Goal: Information Seeking & Learning: Learn about a topic

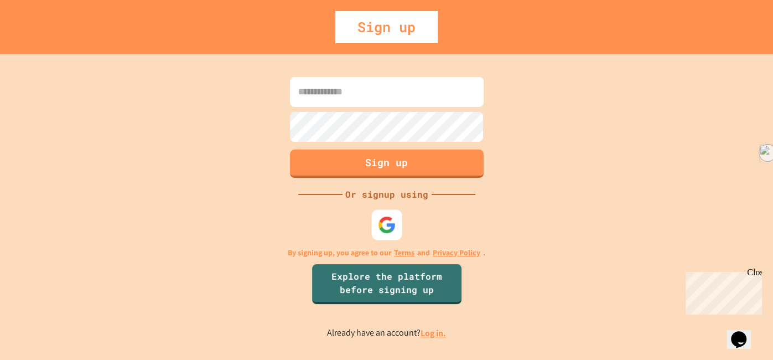
click at [383, 216] on img at bounding box center [387, 224] width 18 height 18
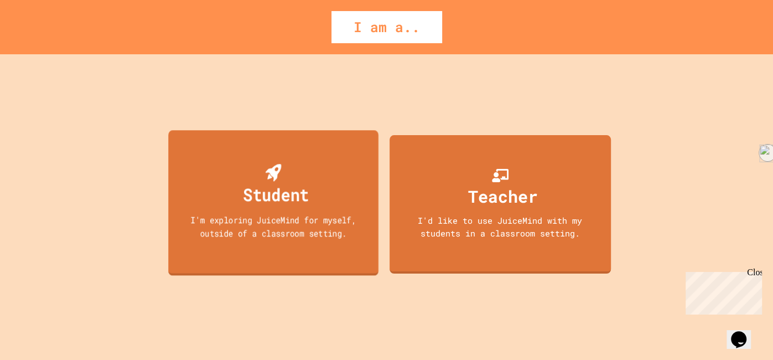
click at [252, 229] on div "I'm exploring JuiceMind for myself, outside of a classroom setting." at bounding box center [273, 226] width 189 height 26
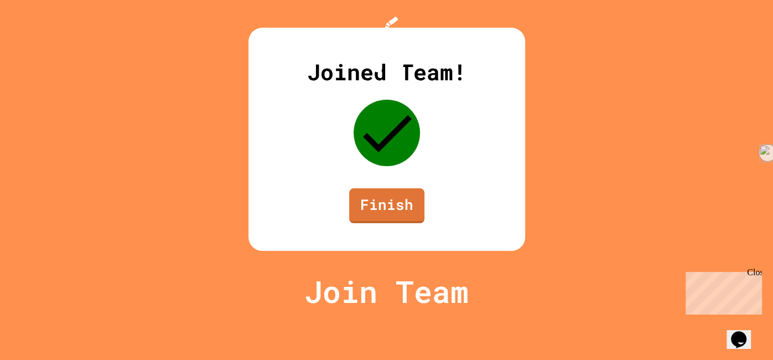
click at [420, 223] on link "Finish" at bounding box center [386, 205] width 75 height 35
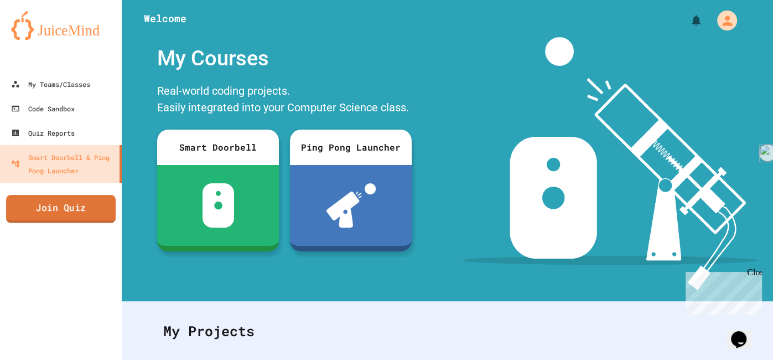
click at [104, 200] on link "Join Quiz" at bounding box center [61, 209] width 110 height 28
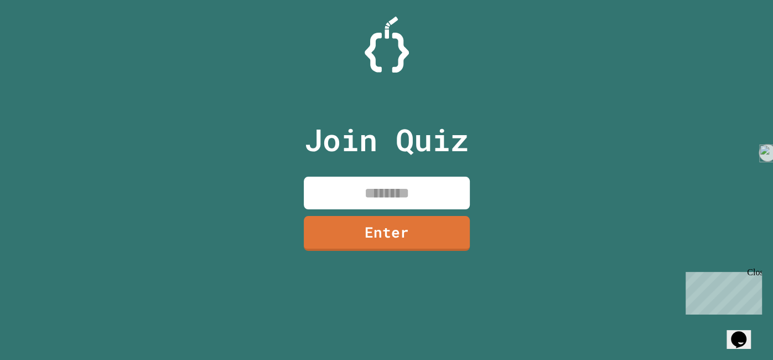
click at [407, 190] on input at bounding box center [387, 193] width 166 height 33
type input "********"
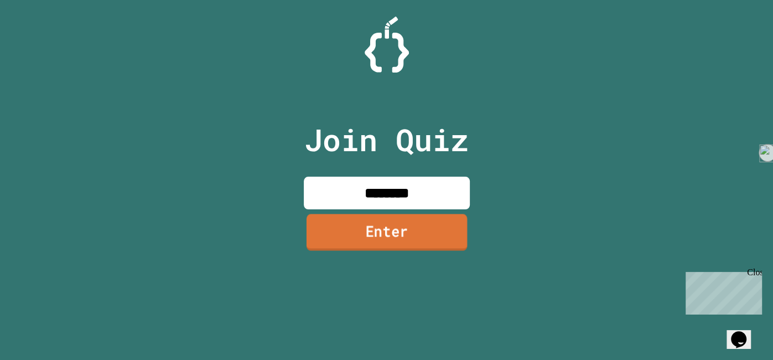
click at [447, 224] on link "Enter" at bounding box center [386, 232] width 161 height 37
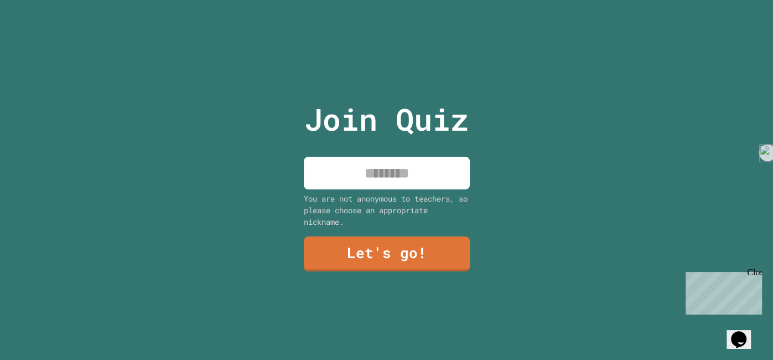
click at [431, 183] on input at bounding box center [387, 173] width 166 height 33
type input "*********"
click at [419, 261] on link "Let's go!" at bounding box center [387, 253] width 168 height 37
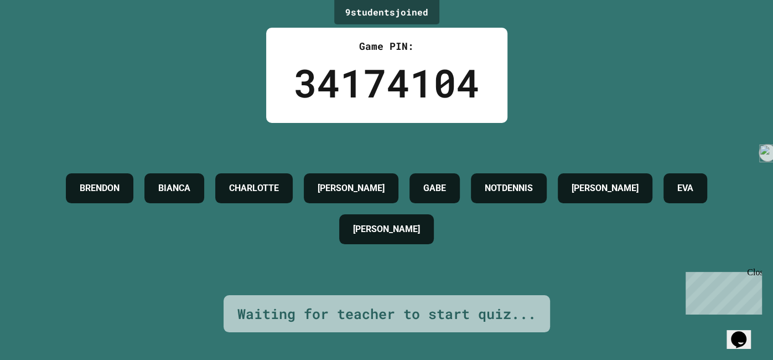
click at [332, 317] on div "Waiting for teacher to start quiz..." at bounding box center [387, 313] width 299 height 21
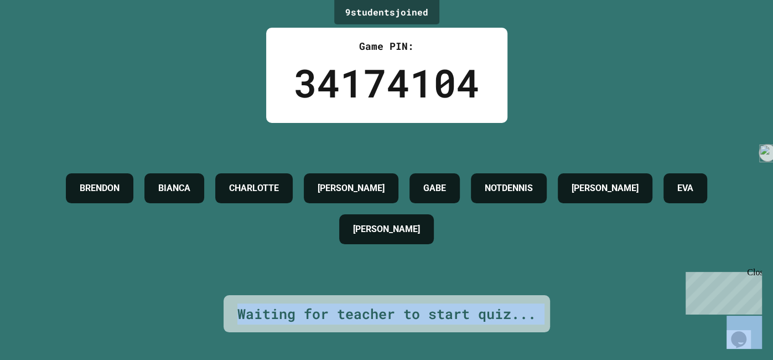
click at [332, 317] on div "Waiting for teacher to start quiz..." at bounding box center [387, 313] width 299 height 21
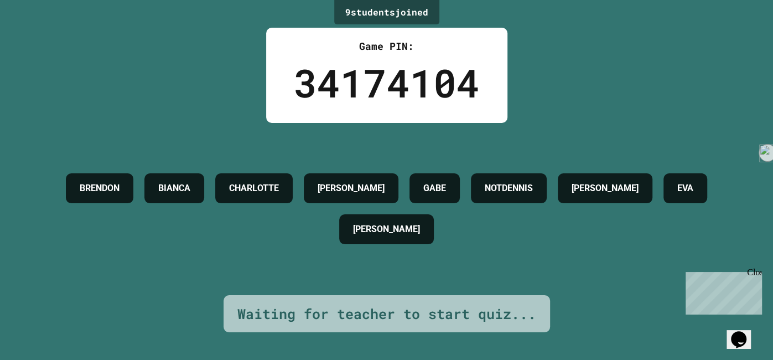
click at [332, 317] on div "Waiting for teacher to start quiz..." at bounding box center [387, 313] width 299 height 21
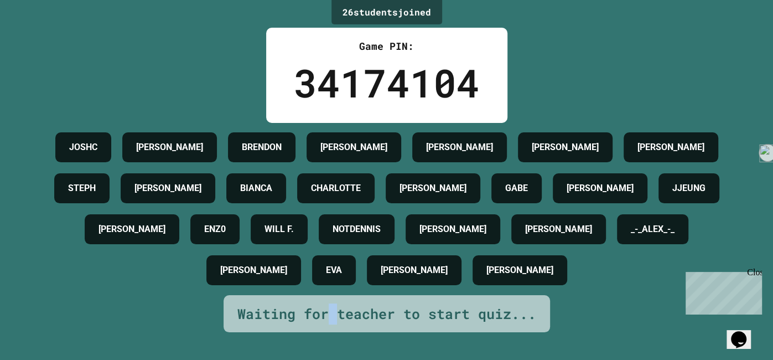
click at [381, 127] on div "JOSHC [PERSON_NAME] [PERSON_NAME] [PERSON_NAME] CAITLYN NIKO [PERSON_NAME] [PER…" at bounding box center [387, 209] width 718 height 164
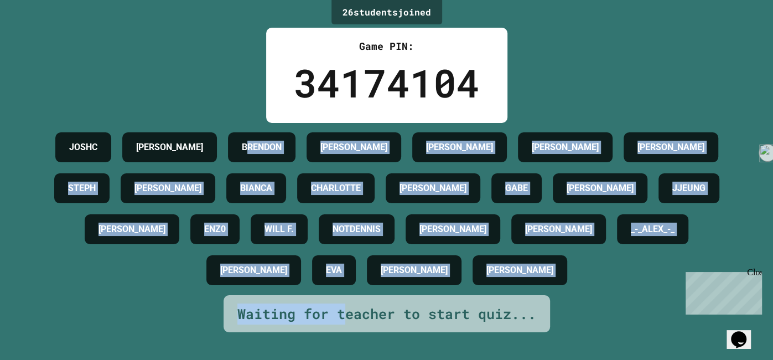
scroll to position [4, 0]
drag, startPoint x: 268, startPoint y: 137, endPoint x: 348, endPoint y: 367, distance: 242.7
click at [348, 359] on html "We are updating our servers at 9:30PM EST [DATE]. [PERSON_NAME] should continue…" at bounding box center [386, 180] width 773 height 360
click at [443, 285] on div "[PERSON_NAME]" at bounding box center [414, 270] width 95 height 30
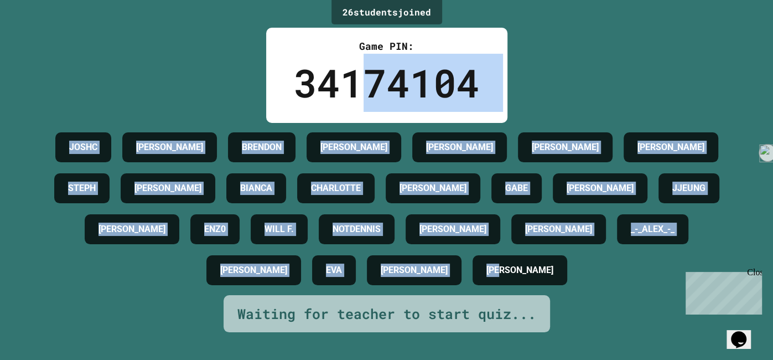
drag, startPoint x: 607, startPoint y: 306, endPoint x: 308, endPoint y: 0, distance: 428.3
click at [308, 0] on div "26 student s joined Game PIN: 34174104 JOSHC [PERSON_NAME] [PERSON_NAME] [PERSO…" at bounding box center [386, 180] width 773 height 360
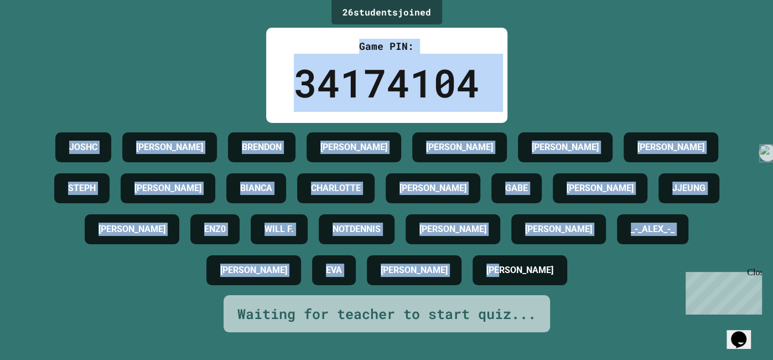
scroll to position [0, 0]
click at [364, 69] on div "34174104" at bounding box center [387, 83] width 186 height 58
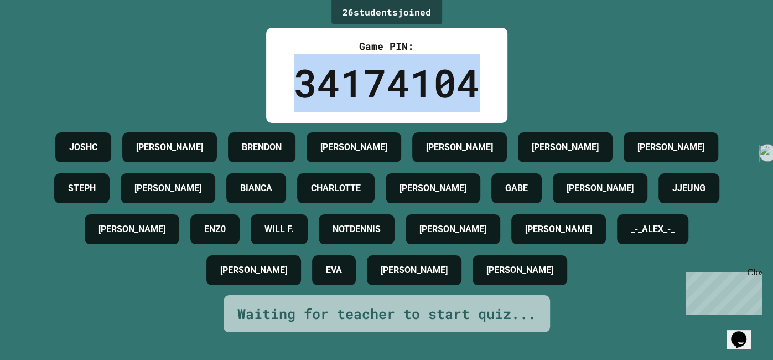
click at [364, 69] on div "34174104" at bounding box center [387, 83] width 186 height 58
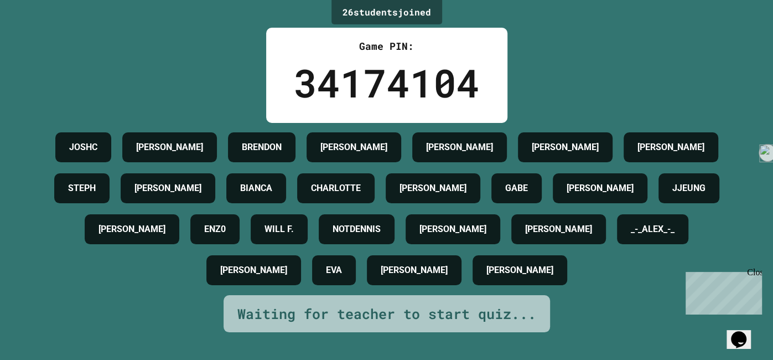
click at [364, 69] on div "34174104" at bounding box center [387, 83] width 186 height 58
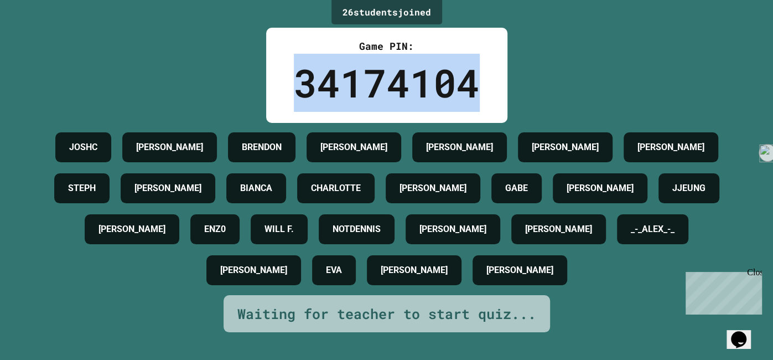
click at [364, 69] on div "34174104" at bounding box center [387, 83] width 186 height 58
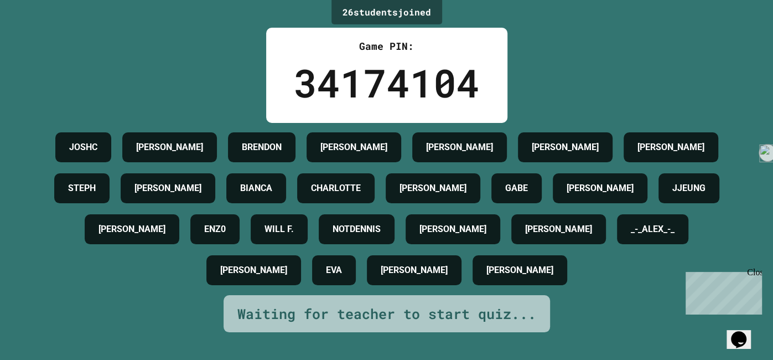
click at [364, 69] on div "34174104" at bounding box center [387, 83] width 186 height 58
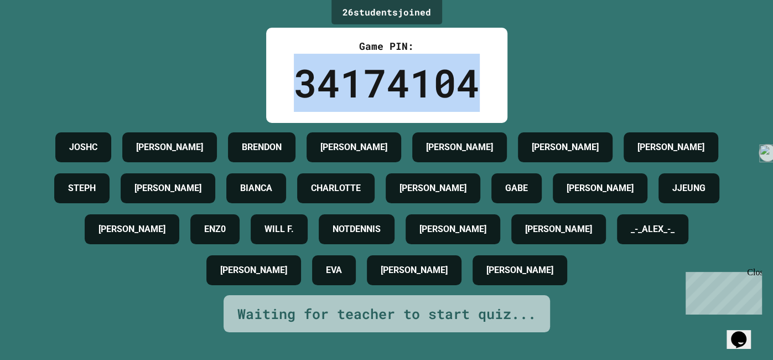
click at [364, 69] on div "34174104" at bounding box center [387, 83] width 186 height 58
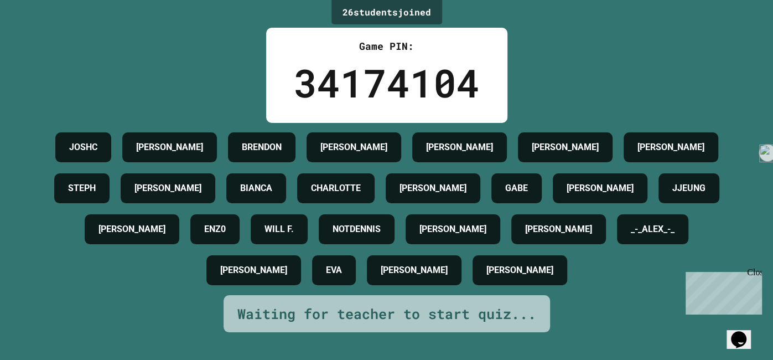
click at [364, 69] on div "34174104" at bounding box center [387, 83] width 186 height 58
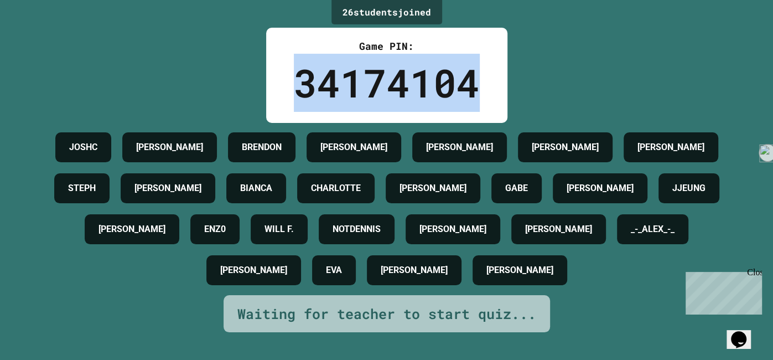
click at [364, 70] on div "34174104" at bounding box center [387, 83] width 186 height 58
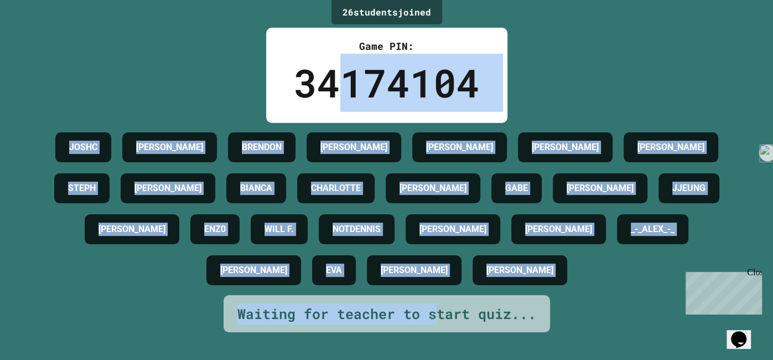
drag, startPoint x: 433, startPoint y: 343, endPoint x: 342, endPoint y: 91, distance: 268.5
click at [342, 91] on div "26 student s joined Game PIN: 34174104 JOSHC [PERSON_NAME] [PERSON_NAME] [PERSO…" at bounding box center [386, 180] width 773 height 360
click at [631, 236] on h4 "_-_ALEX_-_" at bounding box center [653, 229] width 44 height 13
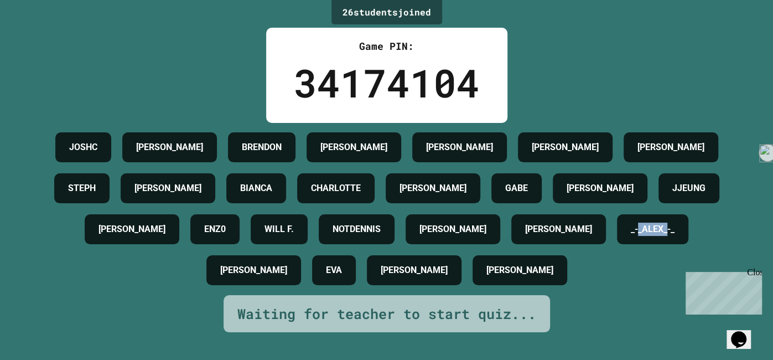
click at [631, 236] on h4 "_-_ALEX_-_" at bounding box center [653, 229] width 44 height 13
click at [673, 195] on h4 "JJEUNG" at bounding box center [689, 188] width 33 height 13
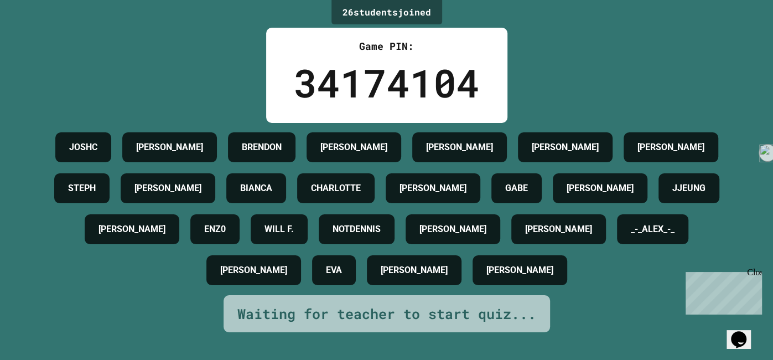
click at [648, 203] on div "[PERSON_NAME]" at bounding box center [600, 188] width 95 height 30
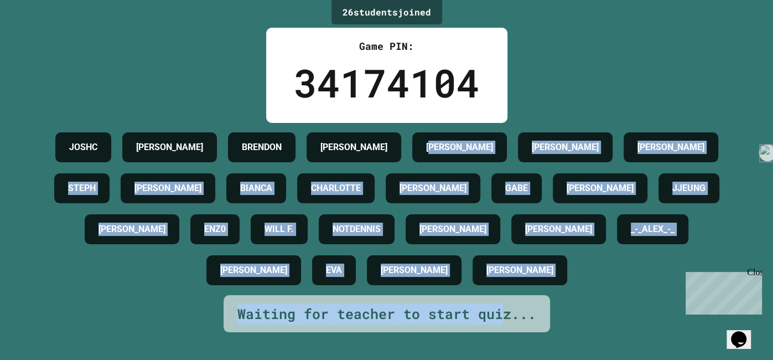
drag, startPoint x: 499, startPoint y: 354, endPoint x: 481, endPoint y: 154, distance: 201.2
click at [481, 154] on div "26 student s joined Game PIN: 34174104 JOSHC [PERSON_NAME] [PERSON_NAME] [PERSO…" at bounding box center [386, 180] width 773 height 360
click at [481, 154] on h4 "[PERSON_NAME]" at bounding box center [459, 147] width 67 height 13
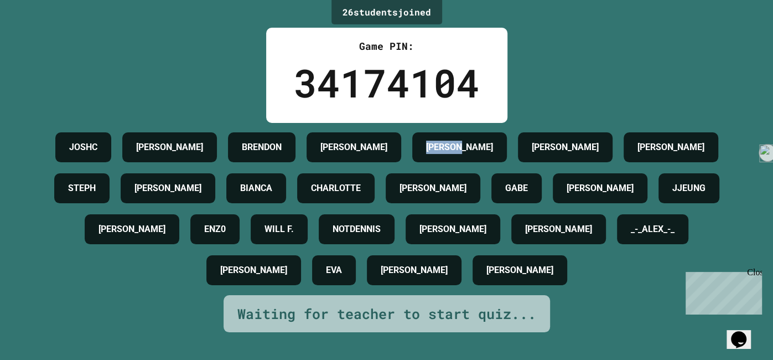
click at [481, 154] on h4 "[PERSON_NAME]" at bounding box center [459, 147] width 67 height 13
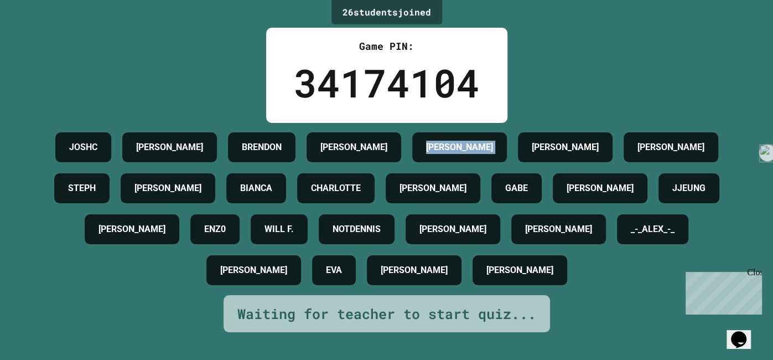
click at [481, 154] on h4 "[PERSON_NAME]" at bounding box center [459, 147] width 67 height 13
drag, startPoint x: 404, startPoint y: 240, endPoint x: 419, endPoint y: 243, distance: 15.2
click at [308, 243] on div "WILL F." at bounding box center [279, 229] width 57 height 30
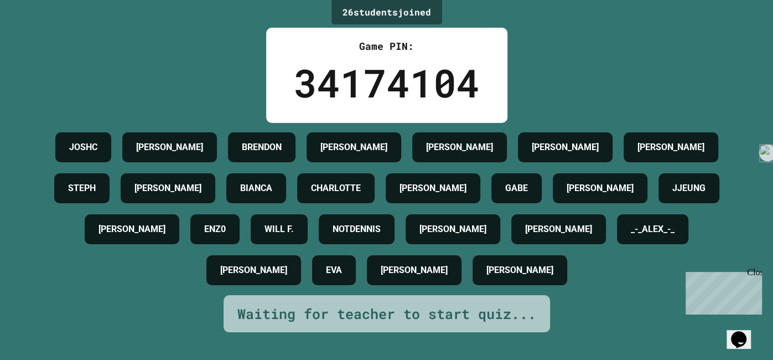
click at [308, 243] on div "WILL F." at bounding box center [279, 229] width 57 height 30
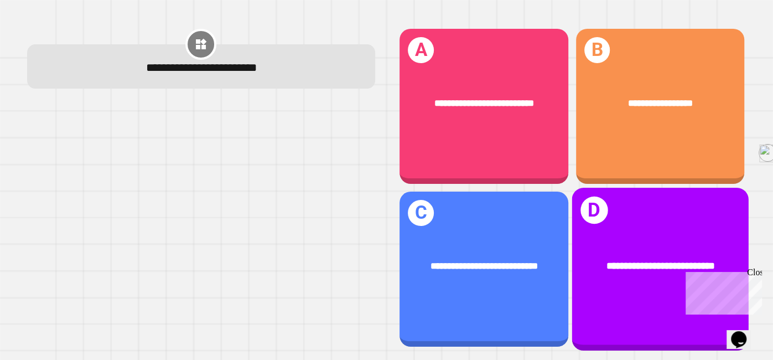
click at [671, 292] on div "**********" at bounding box center [660, 266] width 177 height 54
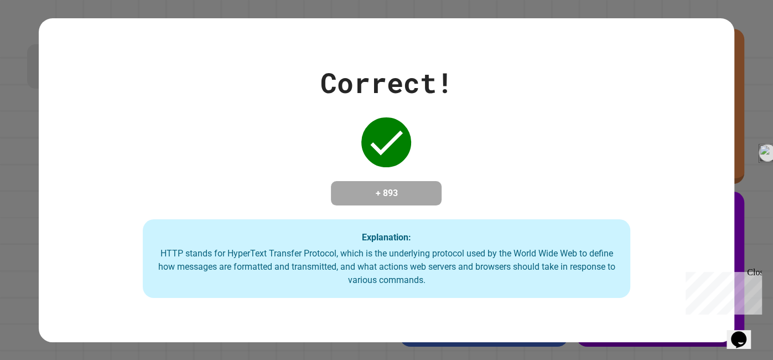
click at [434, 181] on div "+ 893" at bounding box center [386, 193] width 111 height 24
click at [570, 223] on div "Correct! + 893 Explanation: HTTP stands for HyperText Transfer Protocol, which …" at bounding box center [387, 180] width 696 height 236
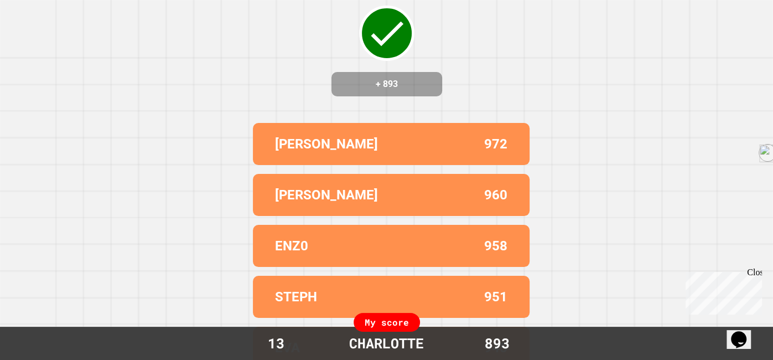
scroll to position [92, 0]
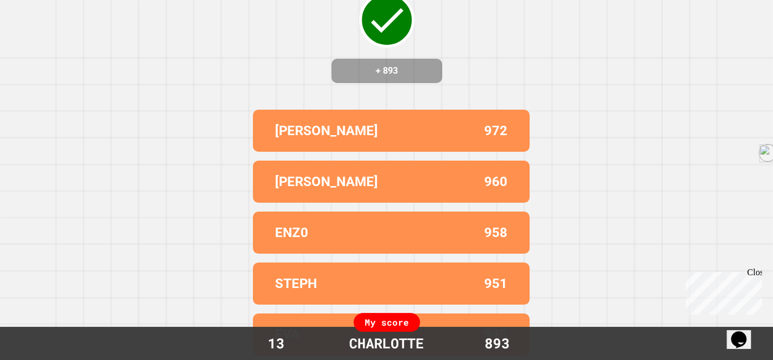
click at [395, 204] on div "[PERSON_NAME] 972 [PERSON_NAME] Y 960 ENZ0 958 STEPH 951 EVA 945" at bounding box center [387, 232] width 277 height 255
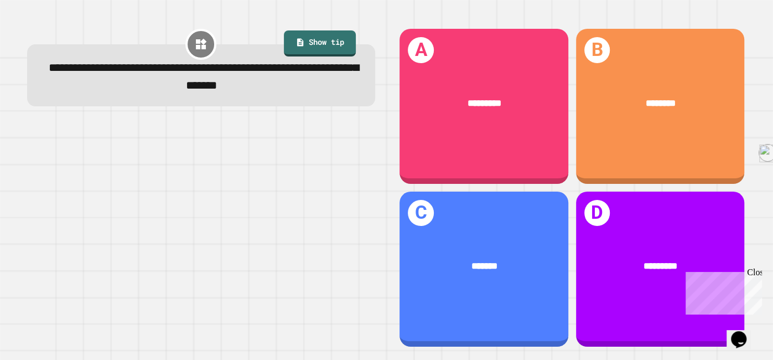
drag, startPoint x: 727, startPoint y: 281, endPoint x: 922, endPoint y: 518, distance: 306.5
click at [727, 328] on div "Chat with us now!" at bounding box center [722, 333] width 72 height 10
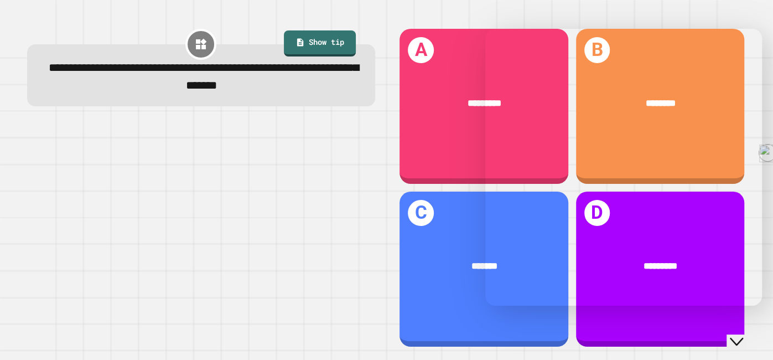
click at [486, 29] on div at bounding box center [486, 29] width 0 height 0
click at [701, 323] on div "Powered by [DOMAIN_NAME]" at bounding box center [624, 331] width 268 height 16
click at [685, 323] on div "Powered by [DOMAIN_NAME]" at bounding box center [624, 331] width 268 height 16
click at [743, 339] on icon "Close Chat This icon closes the chat window." at bounding box center [736, 341] width 13 height 13
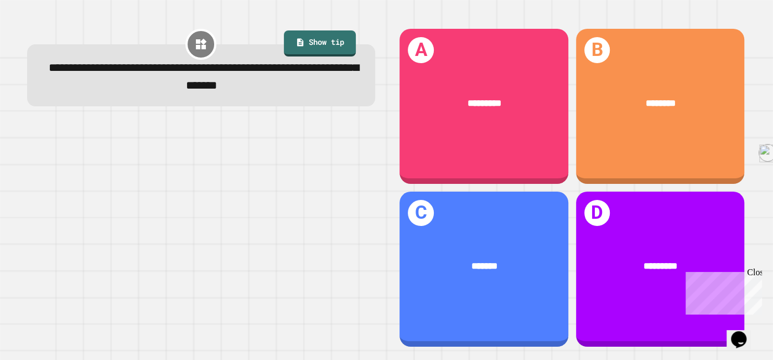
click at [741, 338] on icon "Chat widget" at bounding box center [739, 339] width 16 height 17
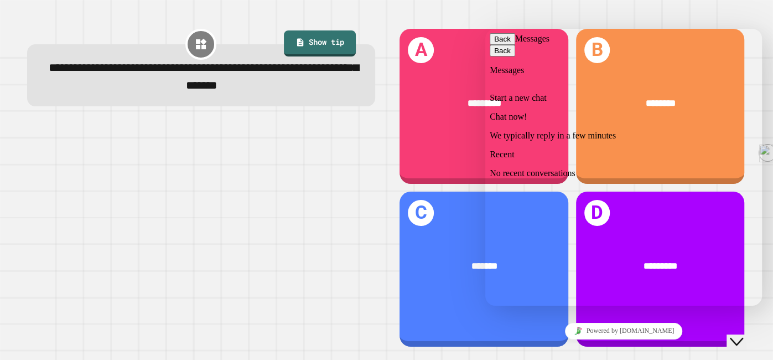
click at [744, 335] on div "Close Chat This icon closes the chat window." at bounding box center [736, 341] width 13 height 13
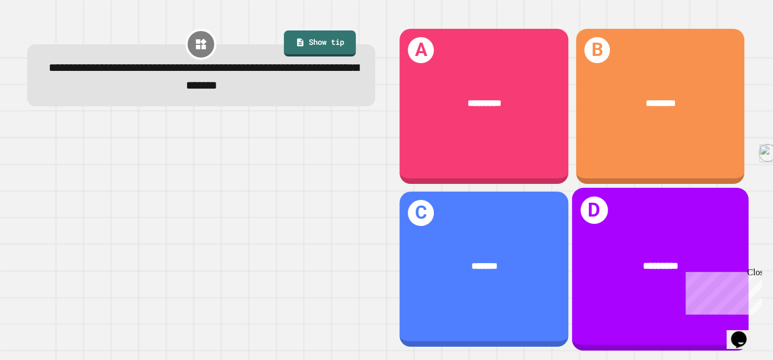
click at [620, 270] on div "*********" at bounding box center [660, 266] width 137 height 15
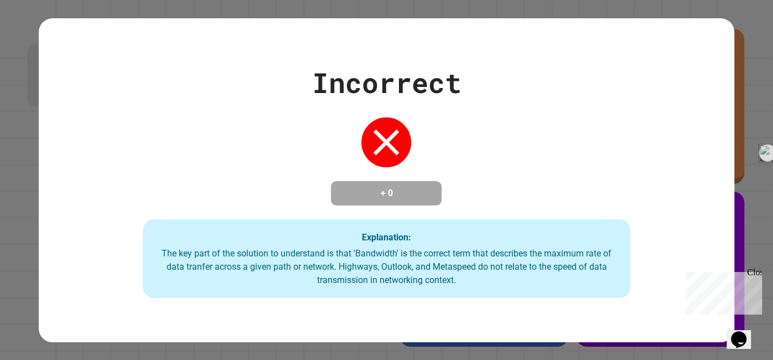
click at [547, 116] on div "Incorrect + 0 Explanation: The key part of the solution to understand is that '…" at bounding box center [387, 180] width 696 height 236
click at [523, 87] on div "Incorrect + 0 Explanation: The key part of the solution to understand is that '…" at bounding box center [387, 180] width 696 height 236
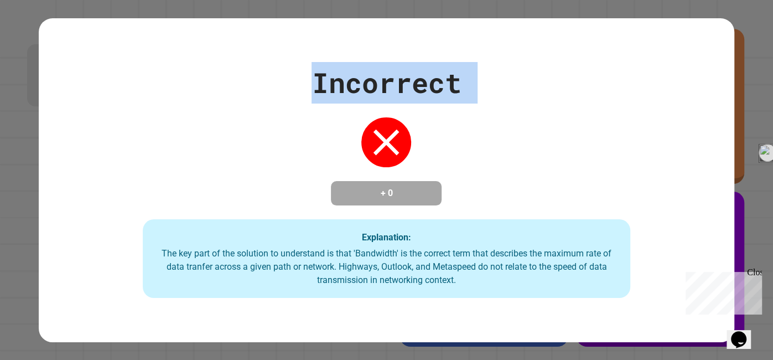
click at [523, 87] on div "Incorrect + 0 Explanation: The key part of the solution to understand is that '…" at bounding box center [387, 180] width 696 height 236
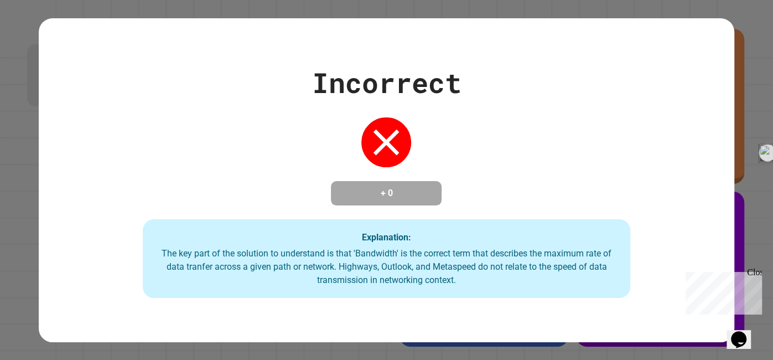
click at [523, 87] on div "Incorrect + 0 Explanation: The key part of the solution to understand is that '…" at bounding box center [387, 180] width 696 height 236
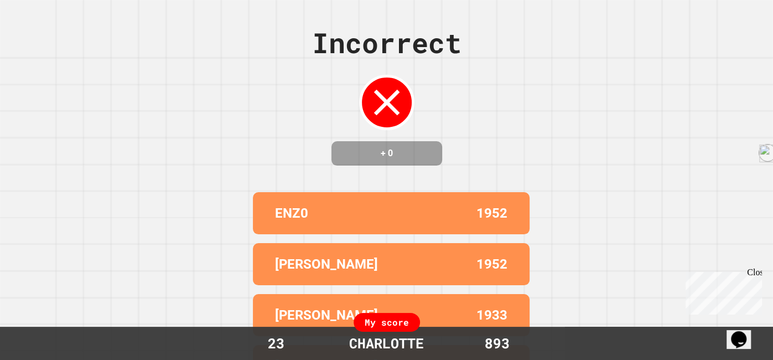
click at [754, 273] on div "Close" at bounding box center [754, 274] width 14 height 14
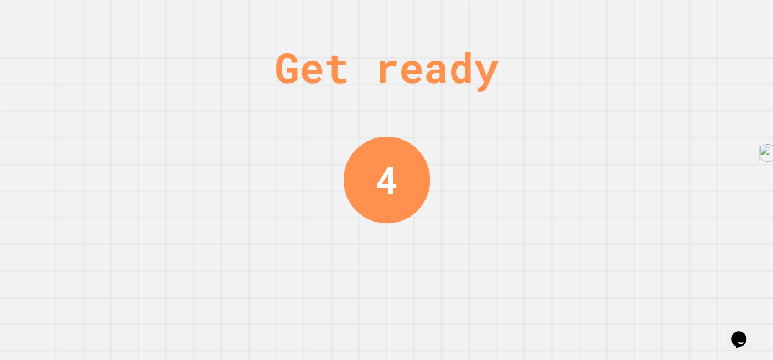
click at [358, 52] on div "Get ready" at bounding box center [387, 67] width 224 height 63
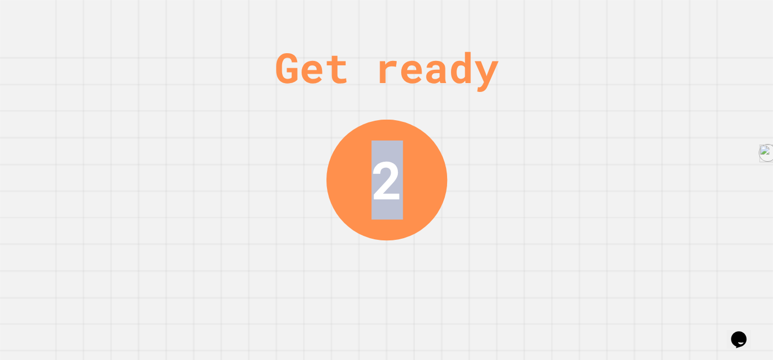
drag, startPoint x: 77, startPoint y: 79, endPoint x: 397, endPoint y: 114, distance: 321.9
click at [397, 114] on div "Get ready 2" at bounding box center [386, 180] width 773 height 360
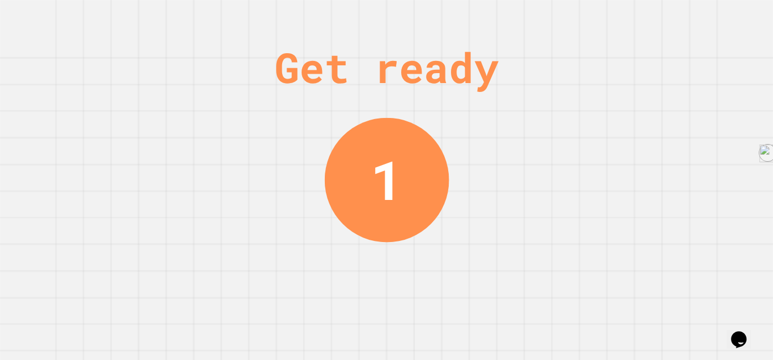
click at [397, 114] on div "Get ready 1" at bounding box center [386, 180] width 83 height 360
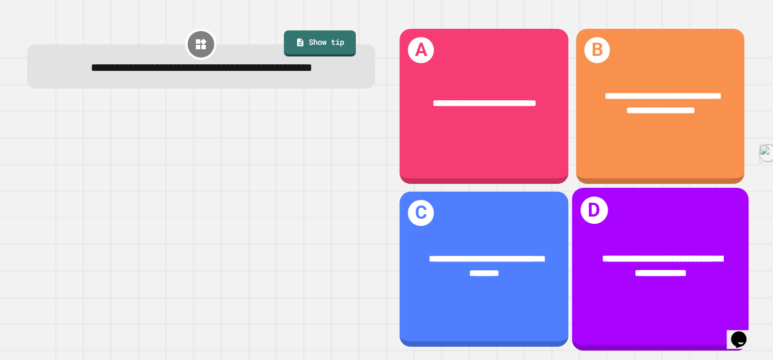
click at [624, 266] on div "**********" at bounding box center [660, 266] width 137 height 30
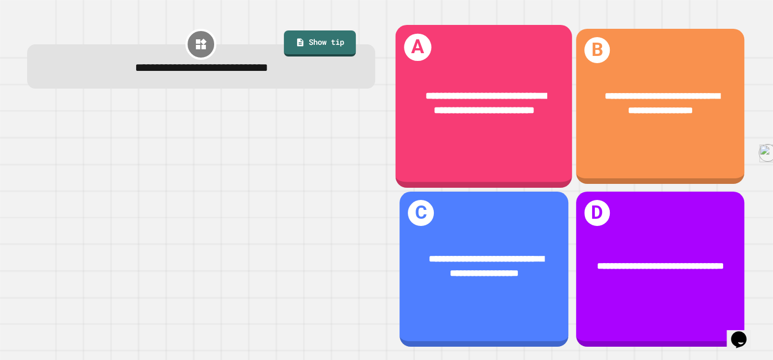
click at [554, 128] on div "**********" at bounding box center [484, 103] width 177 height 69
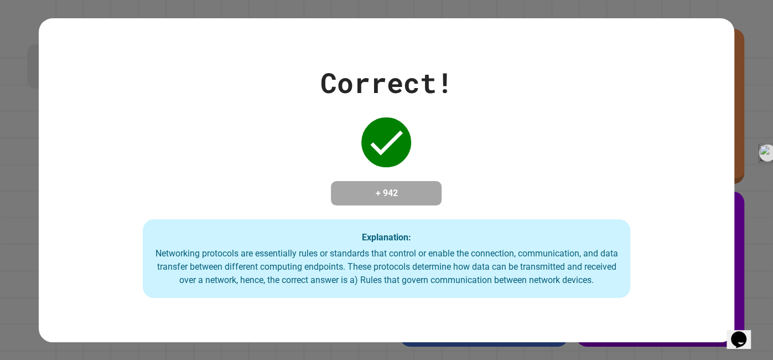
click at [554, 128] on div "Correct! + 942 Explanation: Networking protocols are essentially rules or stand…" at bounding box center [387, 180] width 696 height 236
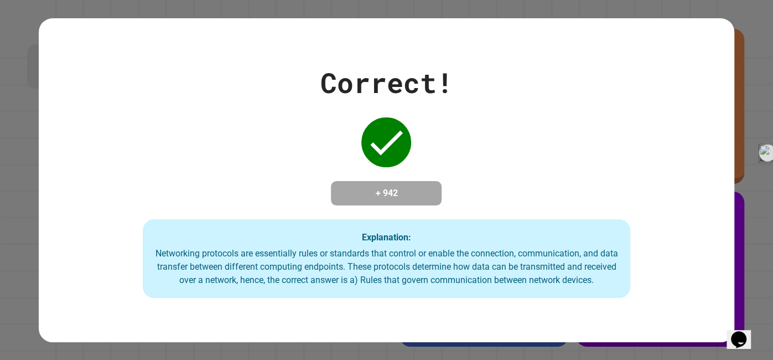
click at [554, 128] on div "Correct! + 942 Explanation: Networking protocols are essentially rules or stand…" at bounding box center [387, 180] width 696 height 236
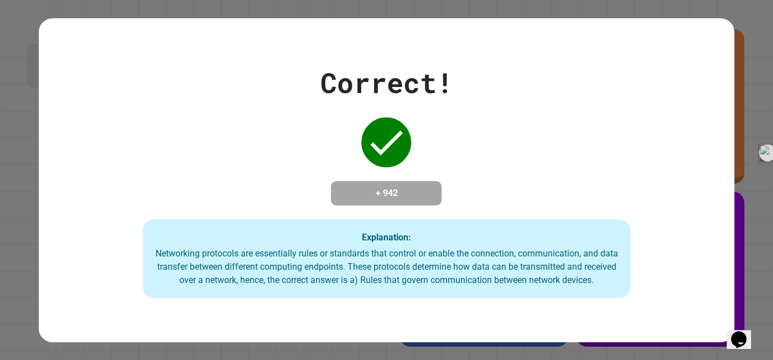
click at [554, 128] on div "Correct! + 942 Explanation: Networking protocols are essentially rules or stand…" at bounding box center [387, 180] width 696 height 236
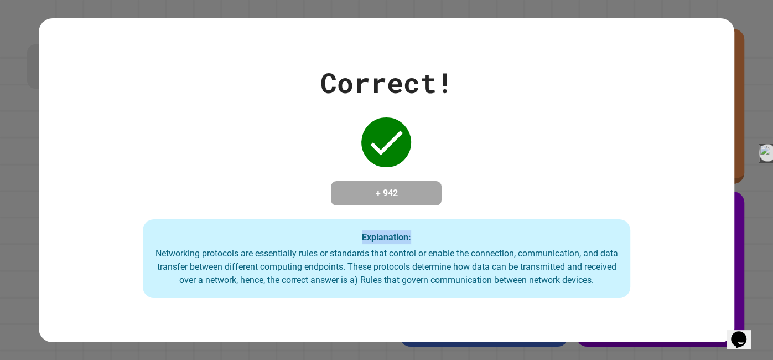
click at [554, 128] on div "Correct! + 942 Explanation: Networking protocols are essentially rules or stand…" at bounding box center [387, 180] width 696 height 236
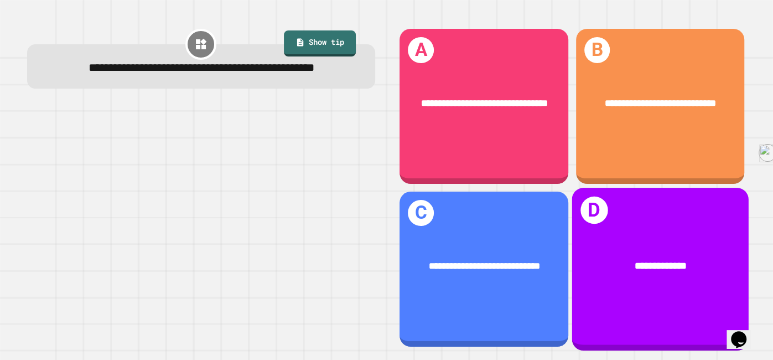
click at [636, 273] on div "**********" at bounding box center [660, 266] width 137 height 15
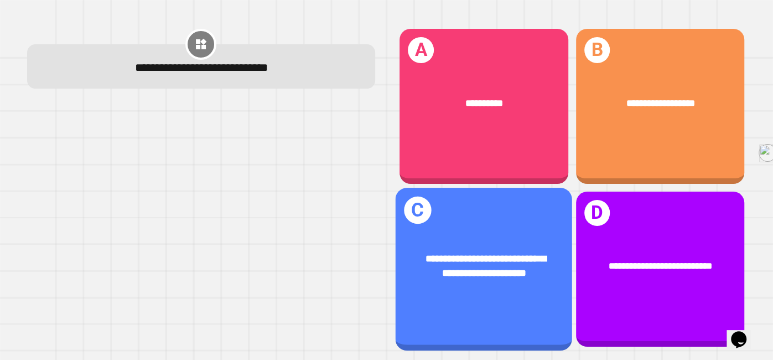
click at [447, 313] on div "**********" at bounding box center [484, 269] width 177 height 163
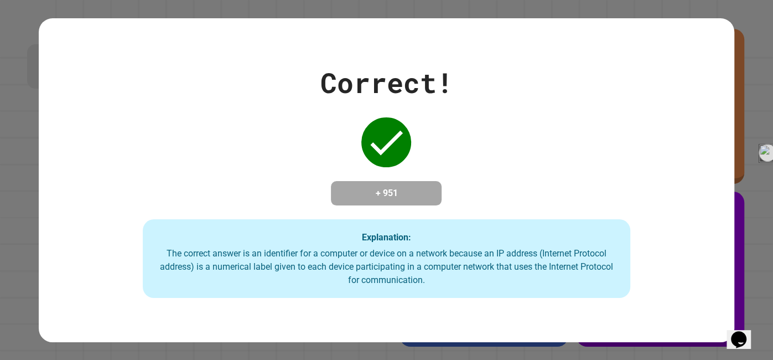
click at [447, 313] on div "Correct! + 951 Explanation: The correct answer is an identifier for a computer …" at bounding box center [387, 180] width 696 height 324
click at [480, 308] on div "Correct! + 951 Explanation: The correct answer is an identifier for a computer …" at bounding box center [387, 180] width 696 height 324
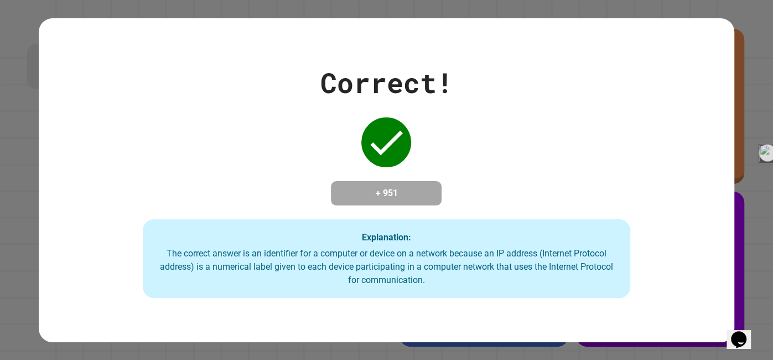
click at [480, 308] on div "Correct! + 951 Explanation: The correct answer is an identifier for a computer …" at bounding box center [387, 180] width 696 height 324
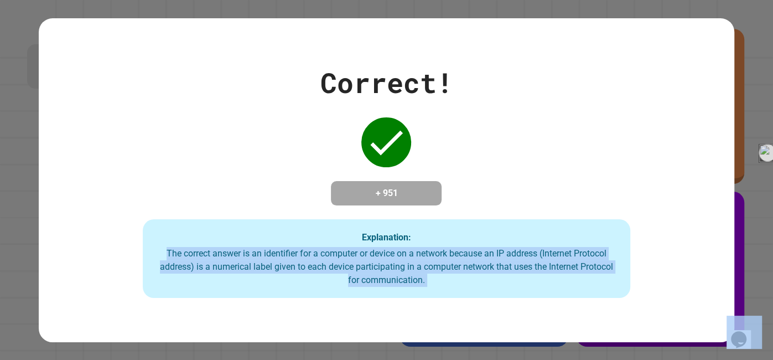
click at [480, 308] on div "Correct! + 951 Explanation: The correct answer is an identifier for a computer …" at bounding box center [387, 180] width 696 height 324
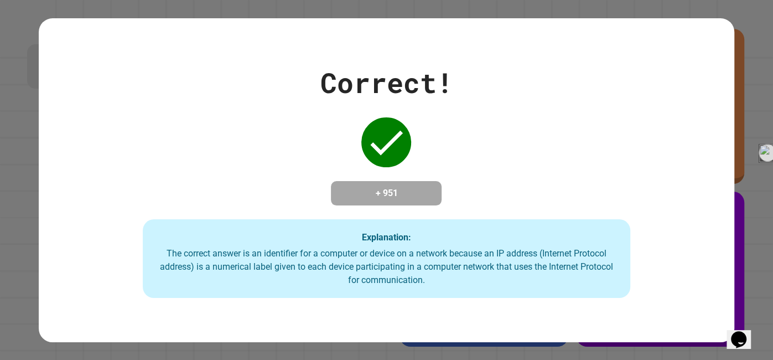
click at [480, 308] on div "Correct! + 951 Explanation: The correct answer is an identifier for a computer …" at bounding box center [387, 180] width 696 height 324
click at [480, 309] on div "Correct! + 951 Explanation: The correct answer is an identifier for a computer …" at bounding box center [387, 180] width 696 height 324
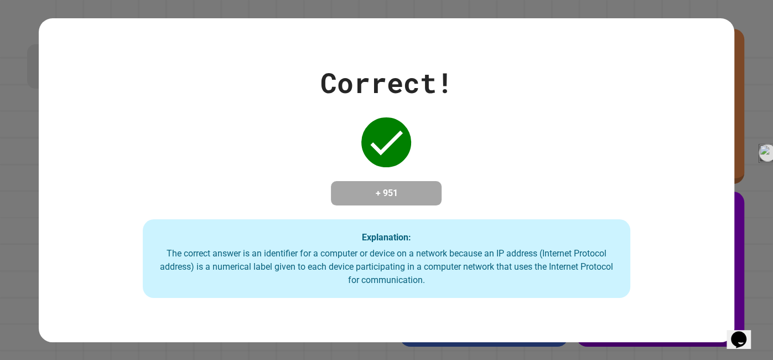
click at [440, 118] on div "Correct! + 951 Explanation: The correct answer is an identifier for a computer …" at bounding box center [387, 180] width 696 height 236
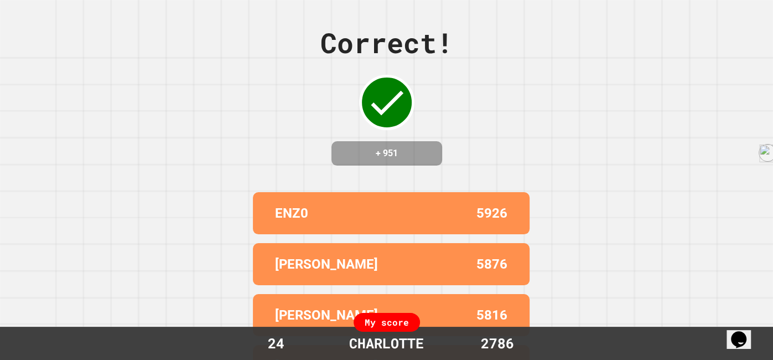
scroll to position [92, 0]
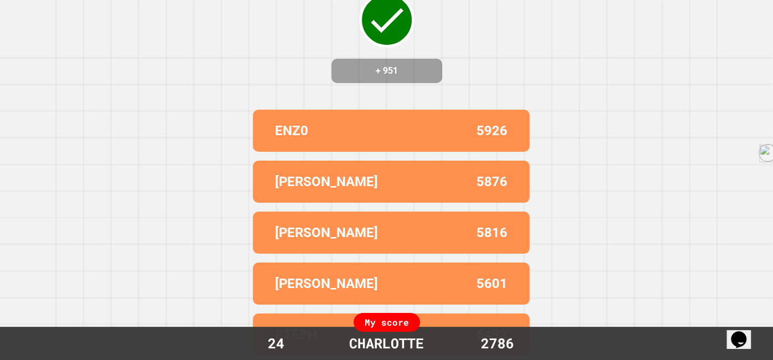
click at [508, 206] on div "ENZ0 5926 [PERSON_NAME] 5876 [PERSON_NAME] Y 5816 [PERSON_NAME] 5601 STEPH 5493" at bounding box center [387, 232] width 277 height 255
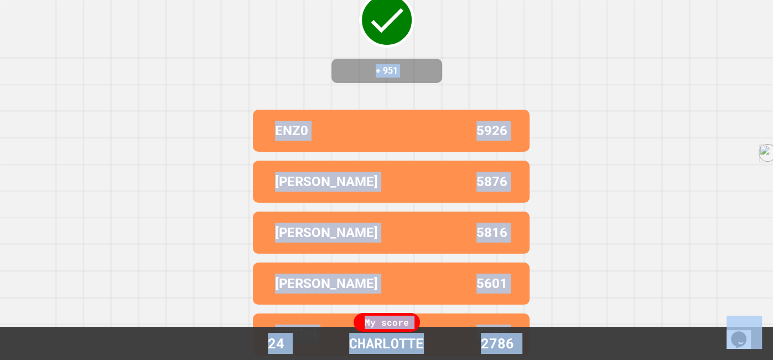
scroll to position [0, 0]
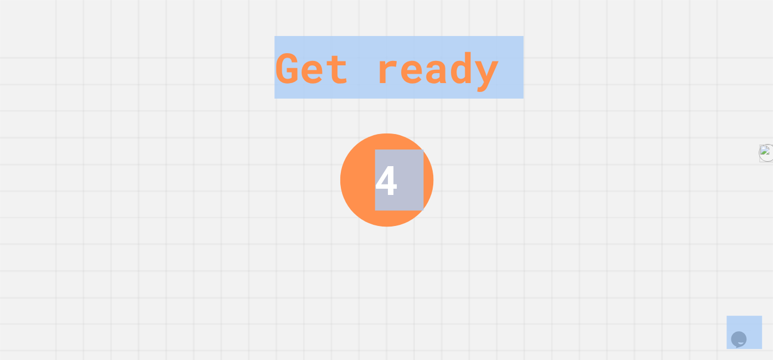
click at [508, 206] on div "Get ready 4" at bounding box center [386, 180] width 773 height 360
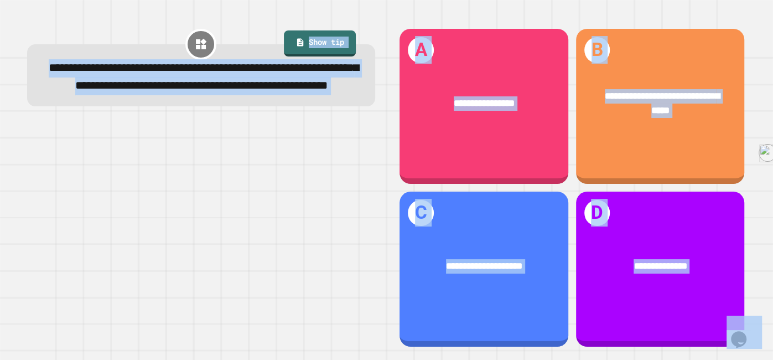
click at [245, 302] on div at bounding box center [201, 235] width 348 height 226
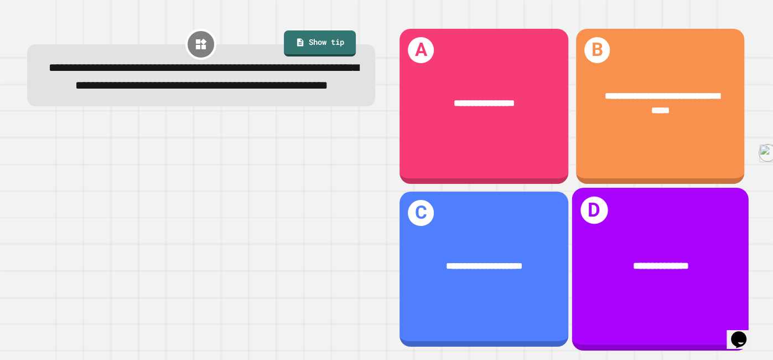
click at [599, 263] on div "**********" at bounding box center [660, 266] width 137 height 15
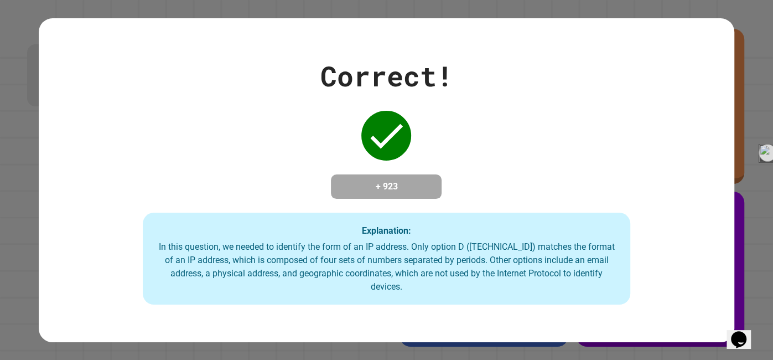
click at [599, 264] on div "In this question, we needed to identify the form of an IP address. Only option …" at bounding box center [386, 266] width 465 height 53
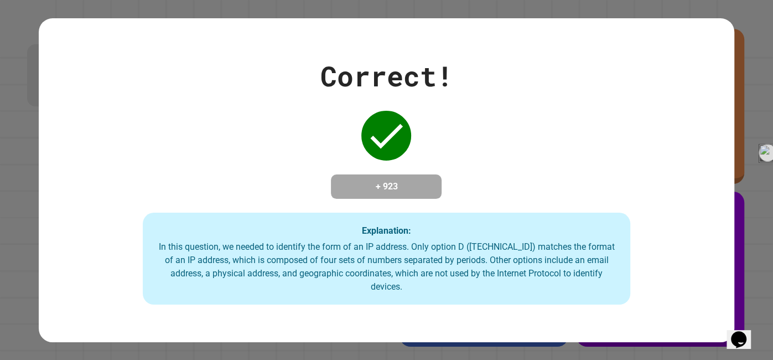
click at [599, 264] on div "In this question, we needed to identify the form of an IP address. Only option …" at bounding box center [386, 266] width 465 height 53
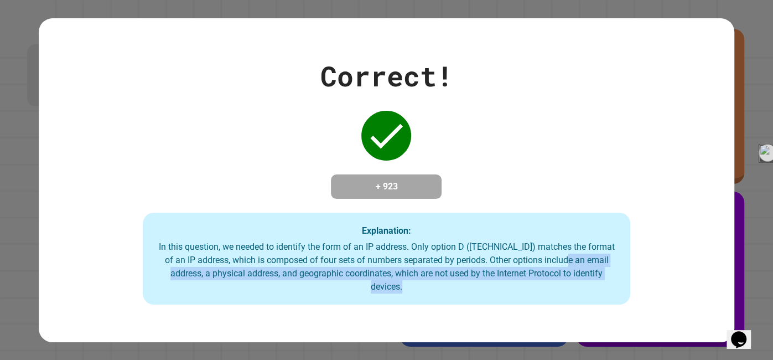
drag, startPoint x: 569, startPoint y: 298, endPoint x: 569, endPoint y: 262, distance: 36.0
click at [569, 262] on div "In this question, we needed to identify the form of an IP address. Only option …" at bounding box center [386, 266] width 465 height 53
click at [549, 283] on div "In this question, we needed to identify the form of an IP address. Only option …" at bounding box center [386, 266] width 465 height 53
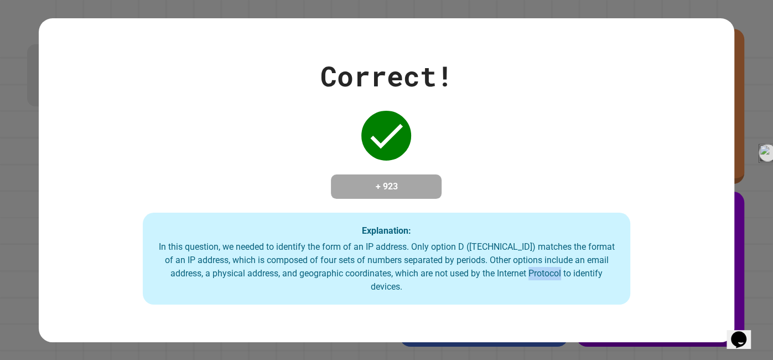
click at [549, 283] on div "In this question, we needed to identify the form of an IP address. Only option …" at bounding box center [386, 266] width 465 height 53
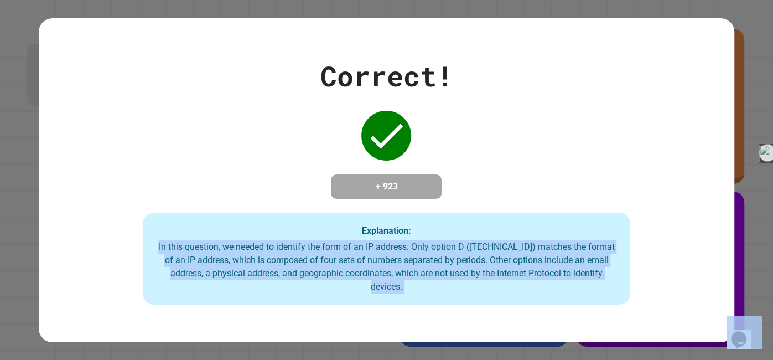
click at [539, 293] on div "In this question, we needed to identify the form of an IP address. Only option …" at bounding box center [386, 266] width 465 height 53
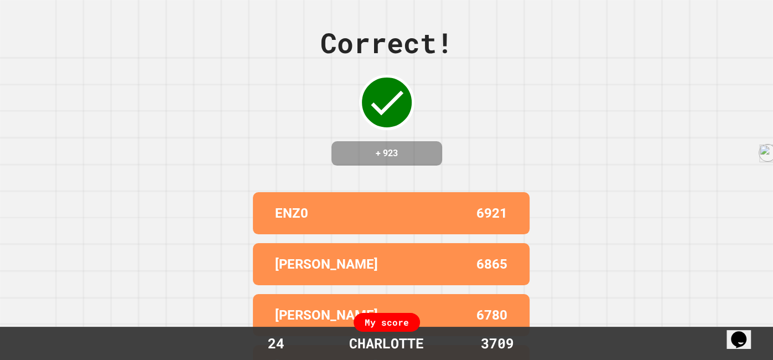
click at [539, 297] on div "Correct! + 923 ENZ0 6921 [PERSON_NAME] 6865 [PERSON_NAME] Y 6780 [PERSON_NAME] …" at bounding box center [386, 180] width 773 height 360
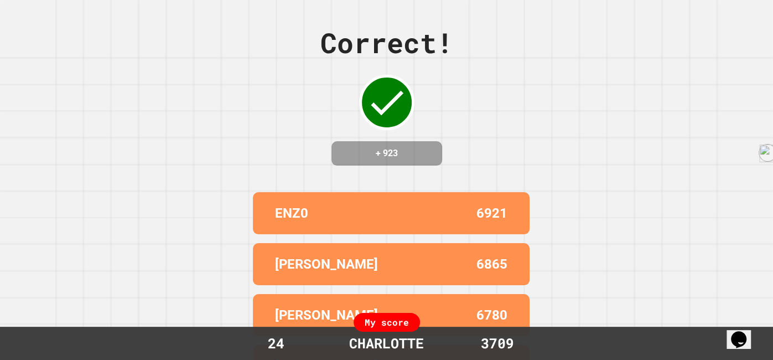
click at [539, 297] on div "Correct! + 923 ENZ0 6921 [PERSON_NAME] 6865 [PERSON_NAME] Y 6780 [PERSON_NAME] …" at bounding box center [386, 180] width 773 height 360
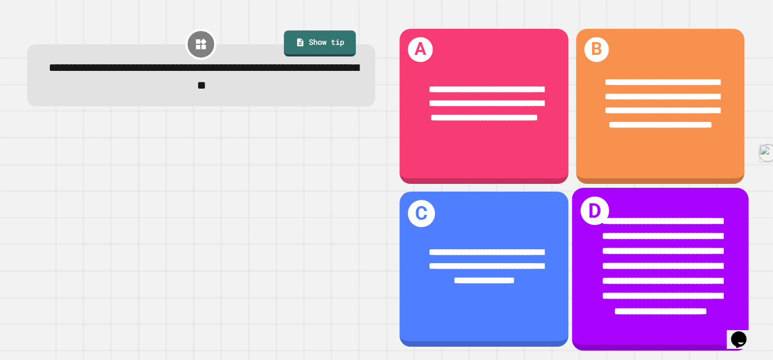
click at [632, 226] on span "**********" at bounding box center [662, 266] width 121 height 100
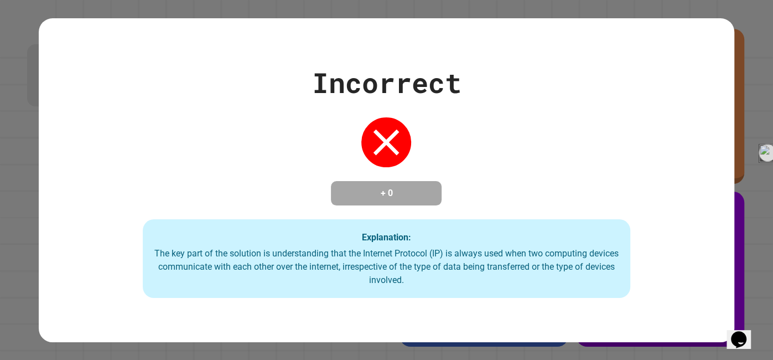
click at [632, 226] on div "Incorrect + 0 Explanation: The key part of the solution is understanding that t…" at bounding box center [387, 180] width 696 height 236
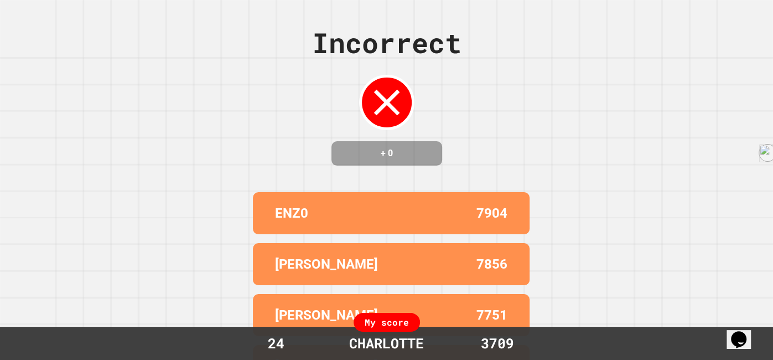
click at [625, 227] on div "Incorrect + 0 ENZ0 7904 [PERSON_NAME] 7856 [PERSON_NAME] Y 7751 [PERSON_NAME] 7…" at bounding box center [386, 180] width 773 height 360
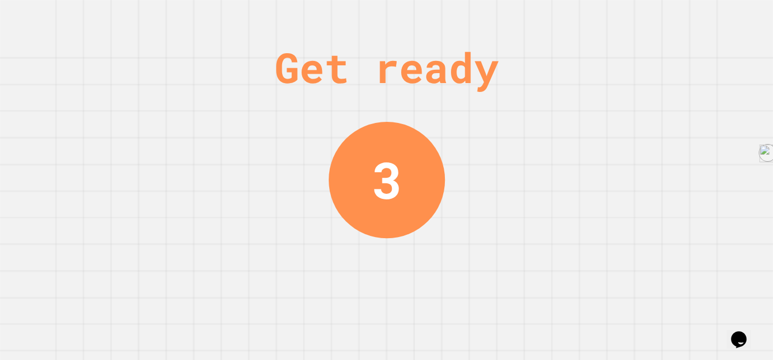
click at [625, 227] on div "Get ready 3" at bounding box center [386, 180] width 773 height 360
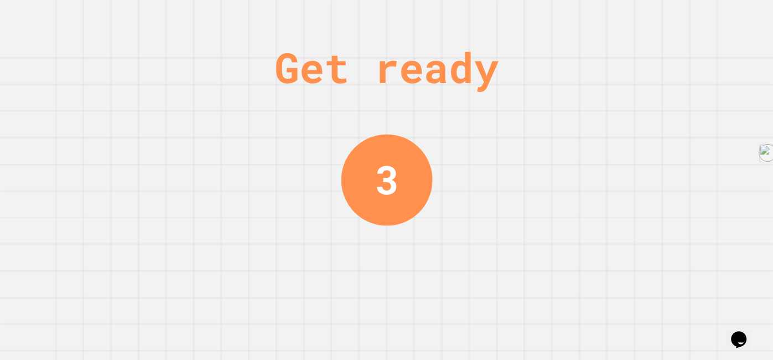
click at [625, 227] on div "Get ready 3" at bounding box center [386, 180] width 773 height 360
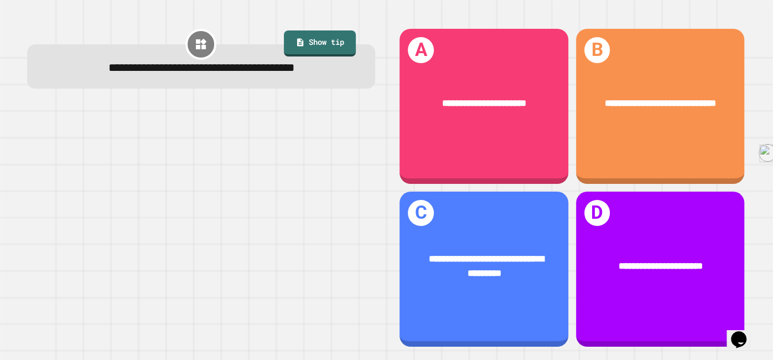
click at [356, 301] on div at bounding box center [201, 226] width 348 height 244
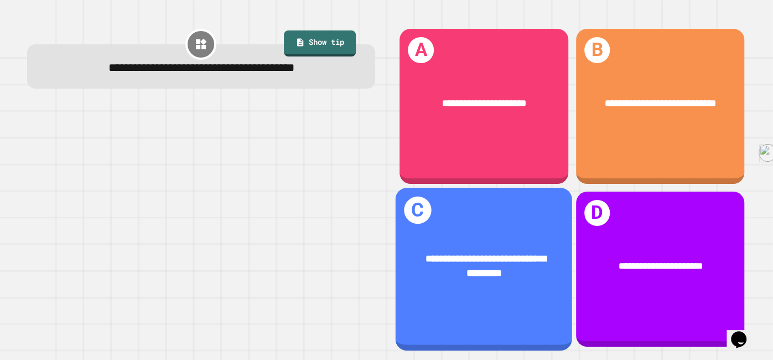
click at [554, 223] on div "**********" at bounding box center [484, 269] width 177 height 163
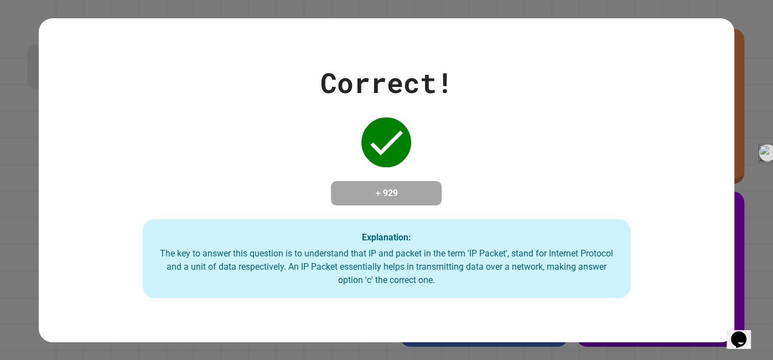
click at [554, 223] on div "Correct! + 929 Explanation: The key to answer this question is to understand th…" at bounding box center [387, 180] width 696 height 236
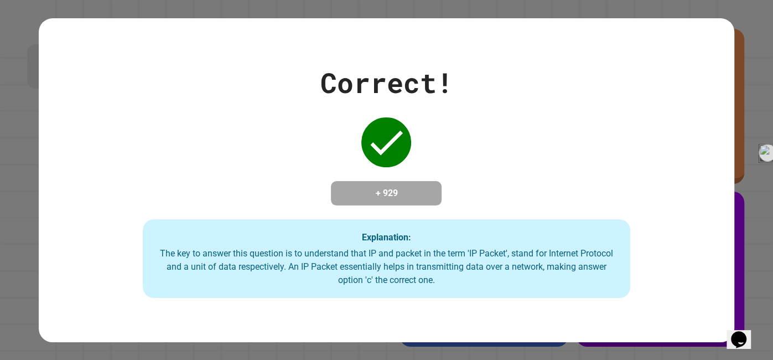
click at [554, 223] on div "Correct! + 929 Explanation: The key to answer this question is to understand th…" at bounding box center [387, 180] width 696 height 236
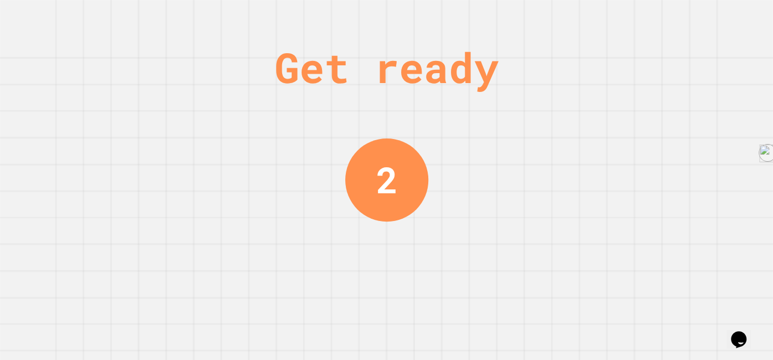
drag, startPoint x: 536, startPoint y: 204, endPoint x: 559, endPoint y: 351, distance: 149.0
click at [559, 351] on div "Get ready 2" at bounding box center [386, 180] width 773 height 360
click at [559, 351] on div "Get ready 1" at bounding box center [386, 180] width 773 height 360
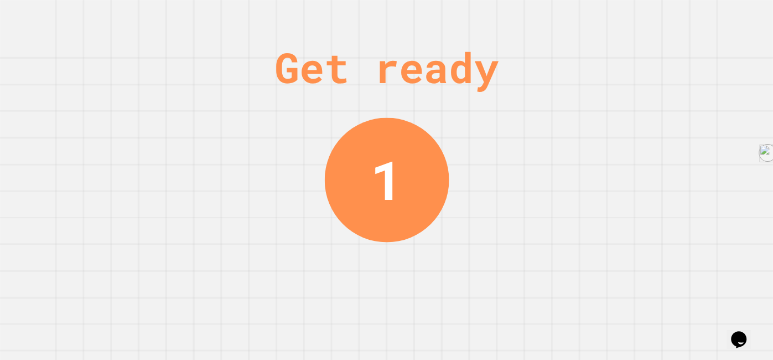
click at [559, 351] on div "Get ready 1" at bounding box center [386, 180] width 773 height 360
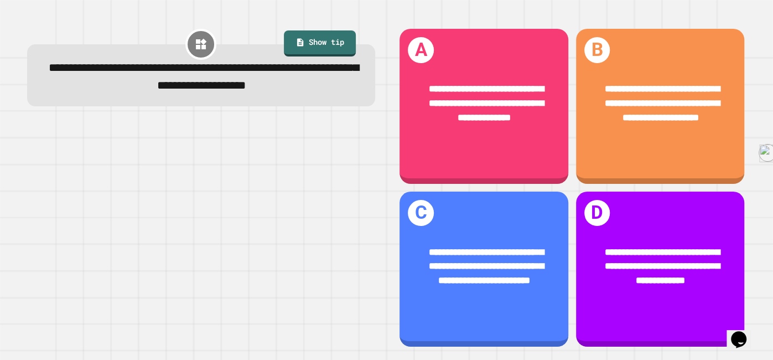
click at [233, 293] on div at bounding box center [201, 235] width 348 height 226
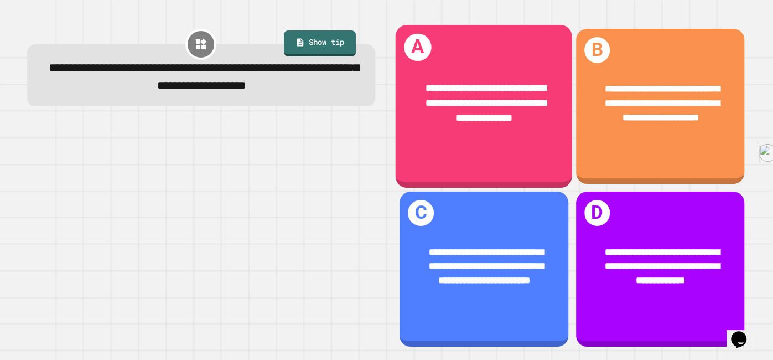
click at [528, 180] on div "**********" at bounding box center [484, 106] width 177 height 163
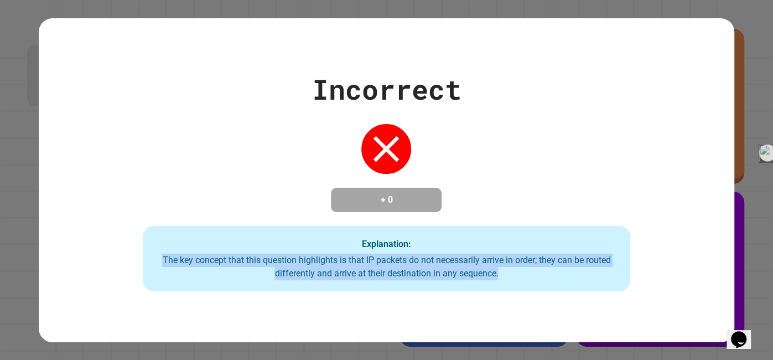
drag, startPoint x: 528, startPoint y: 180, endPoint x: 559, endPoint y: 355, distance: 177.0
click at [559, 355] on div "Incorrect + 0 Explanation: The key concept that this question highlights is tha…" at bounding box center [386, 180] width 773 height 360
click at [558, 354] on div "Incorrect + 0 Explanation: The key concept that this question highlights is tha…" at bounding box center [386, 180] width 773 height 360
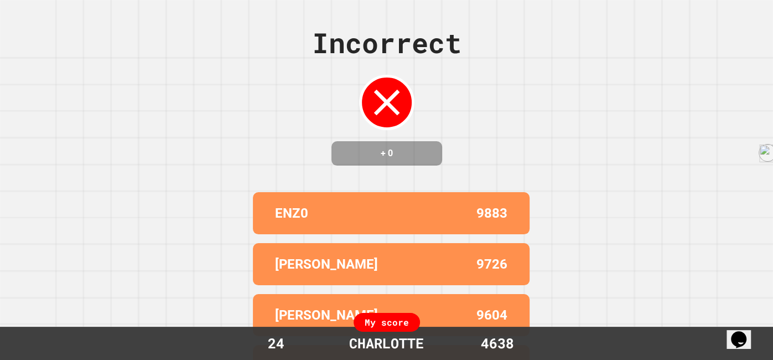
drag, startPoint x: 510, startPoint y: 278, endPoint x: 561, endPoint y: 35, distance: 247.8
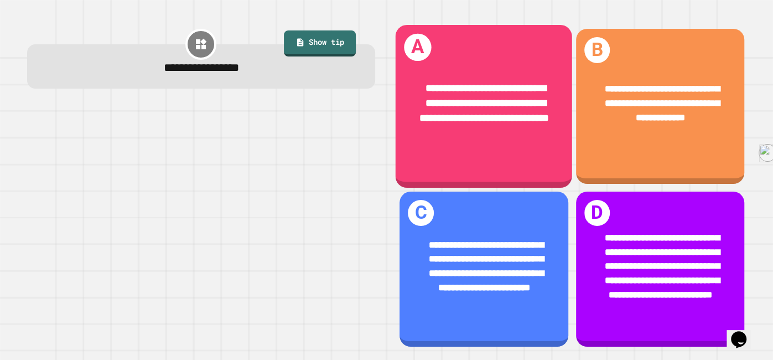
click at [538, 126] on div "**********" at bounding box center [484, 103] width 137 height 45
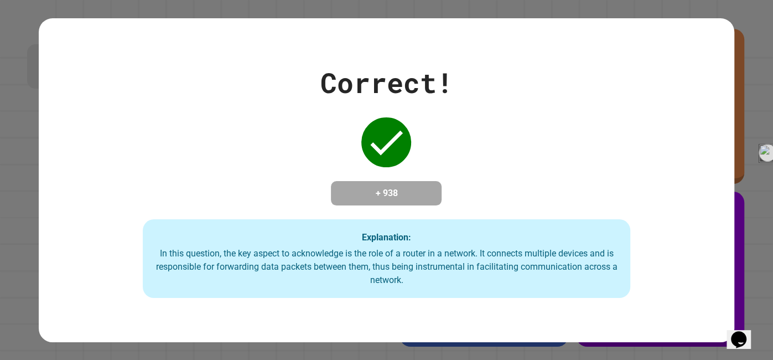
click at [538, 131] on div "Correct! + 938 Explanation: In this question, the key aspect to acknowledge is …" at bounding box center [387, 180] width 696 height 236
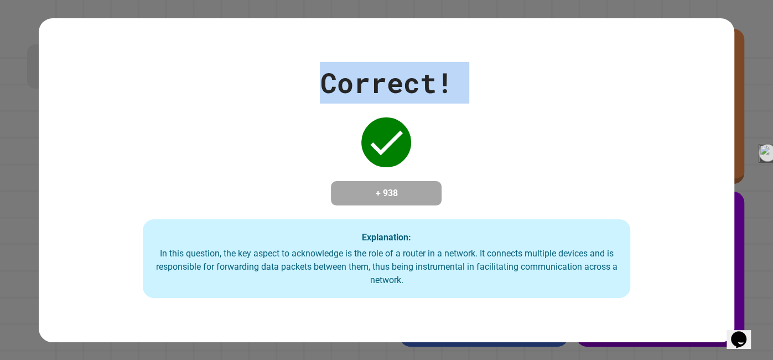
click at [538, 131] on div "Correct! + 938 Explanation: In this question, the key aspect to acknowledge is …" at bounding box center [387, 180] width 696 height 236
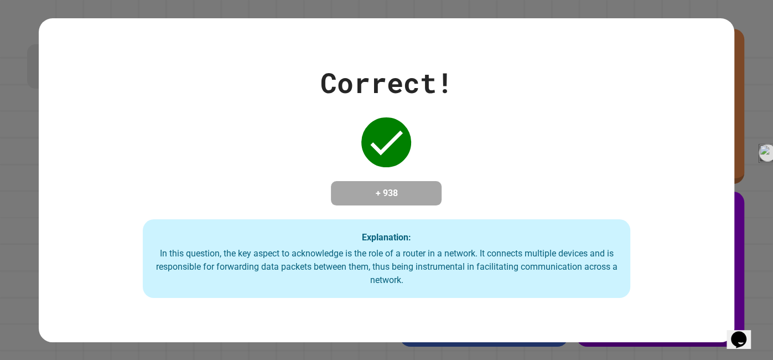
click at [538, 131] on div "Correct! + 938 Explanation: In this question, the key aspect to acknowledge is …" at bounding box center [387, 180] width 696 height 236
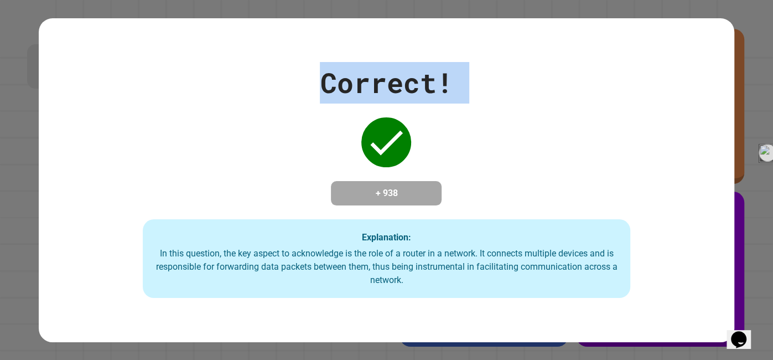
click at [538, 131] on div "Correct! + 938 Explanation: In this question, the key aspect to acknowledge is …" at bounding box center [387, 180] width 696 height 236
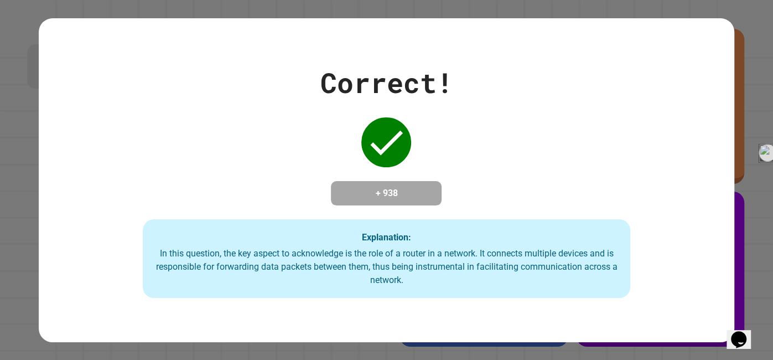
click at [538, 131] on div "Correct! + 938 Explanation: In this question, the key aspect to acknowledge is …" at bounding box center [387, 180] width 696 height 236
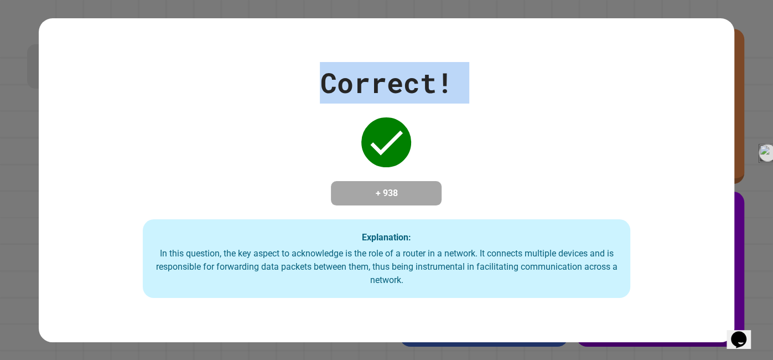
click at [538, 131] on div "Correct! + 938 Explanation: In this question, the key aspect to acknowledge is …" at bounding box center [387, 180] width 696 height 236
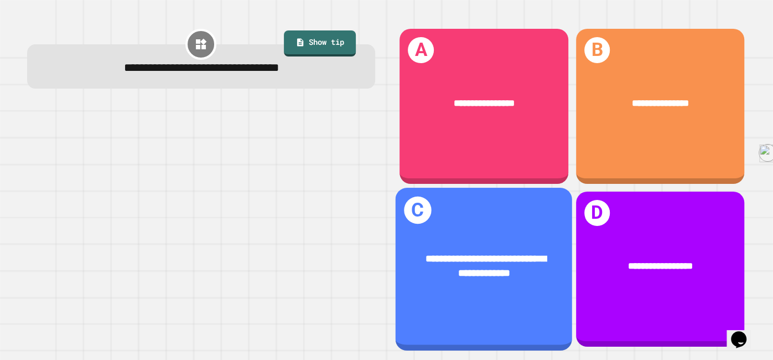
click at [520, 234] on div "**********" at bounding box center [484, 265] width 177 height 69
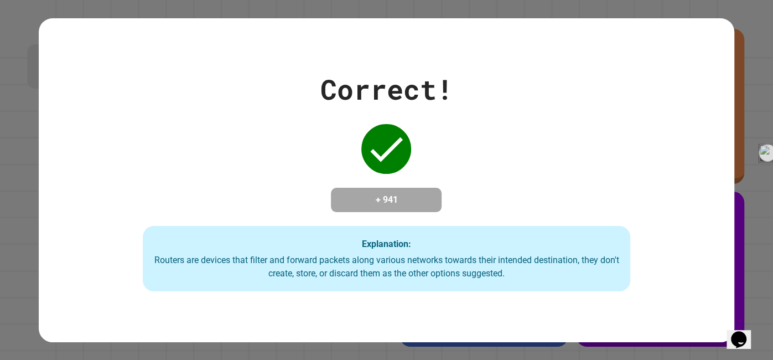
click at [520, 234] on div "Explanation: Routers are devices that filter and forward packets along various …" at bounding box center [386, 258] width 487 height 65
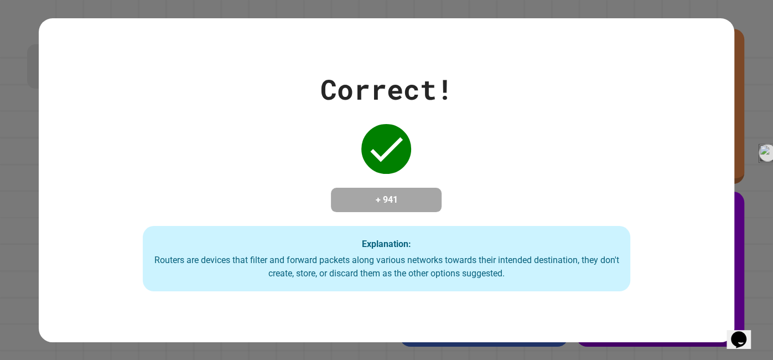
click at [520, 234] on div "Explanation: Routers are devices that filter and forward packets along various …" at bounding box center [386, 258] width 487 height 65
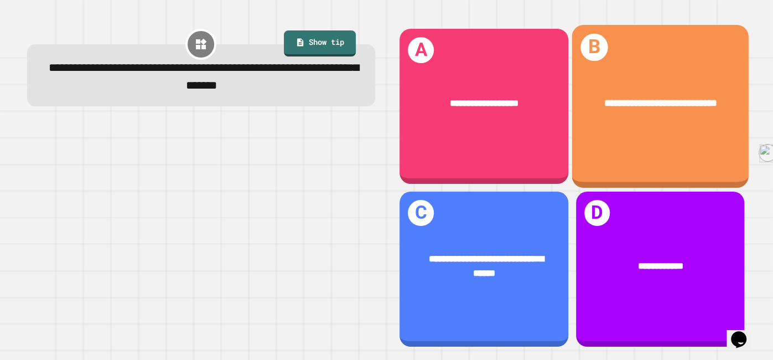
click at [652, 108] on span "**********" at bounding box center [661, 103] width 113 height 10
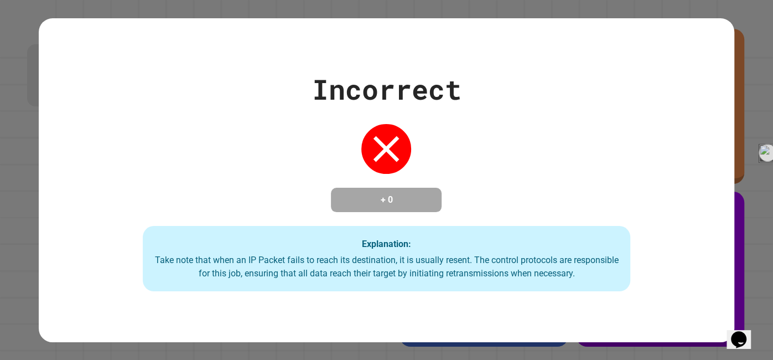
click at [652, 109] on div "Incorrect + 0 Explanation: Take note that when an IP Packet fails to reach its …" at bounding box center [387, 180] width 696 height 223
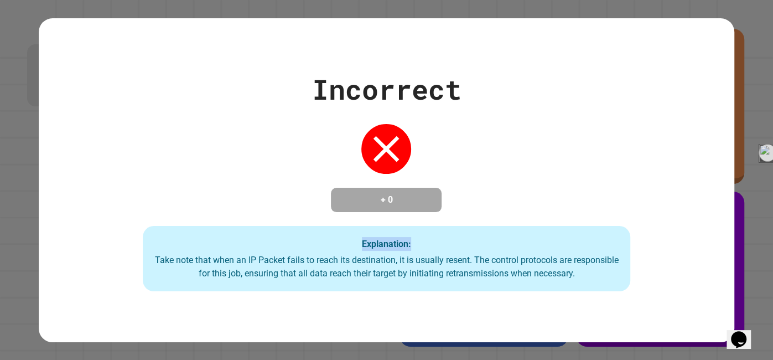
click at [652, 109] on div "Incorrect + 0 Explanation: Take note that when an IP Packet fails to reach its …" at bounding box center [387, 180] width 696 height 223
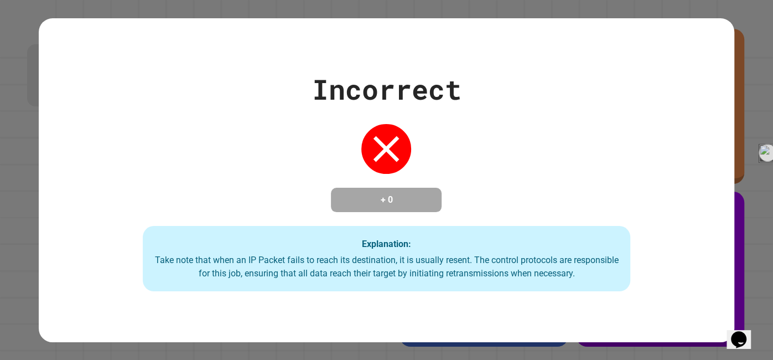
click at [652, 109] on div "Incorrect + 0 Explanation: Take note that when an IP Packet fails to reach its …" at bounding box center [387, 180] width 696 height 223
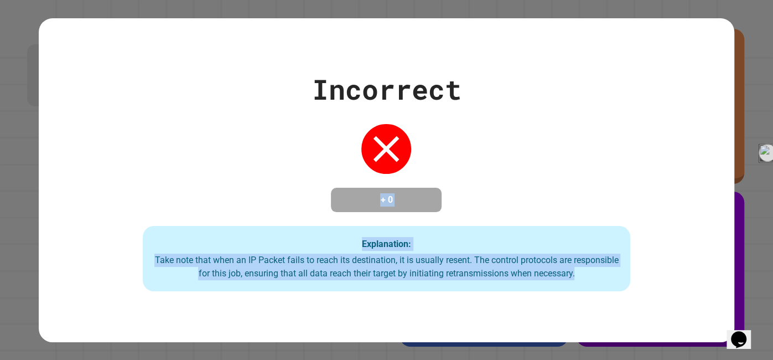
drag, startPoint x: 615, startPoint y: 291, endPoint x: 581, endPoint y: 55, distance: 238.2
click at [581, 55] on div "Incorrect + 0 Explanation: Take note that when an IP Packet fails to reach its …" at bounding box center [387, 180] width 696 height 324
click at [582, 56] on div "Incorrect + 0 Explanation: Take note that when an IP Packet fails to reach its …" at bounding box center [387, 180] width 696 height 324
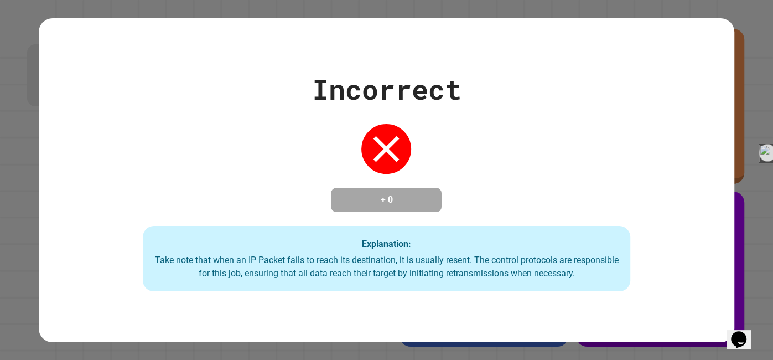
click at [582, 56] on div "Incorrect + 0 Explanation: Take note that when an IP Packet fails to reach its …" at bounding box center [387, 180] width 696 height 324
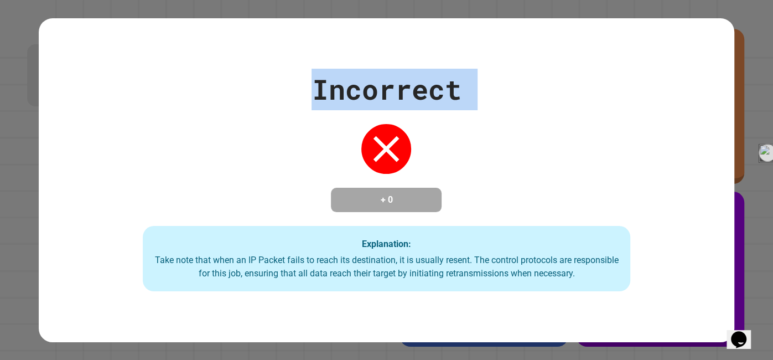
click at [582, 56] on div "Incorrect + 0 Explanation: Take note that when an IP Packet fails to reach its …" at bounding box center [387, 180] width 696 height 324
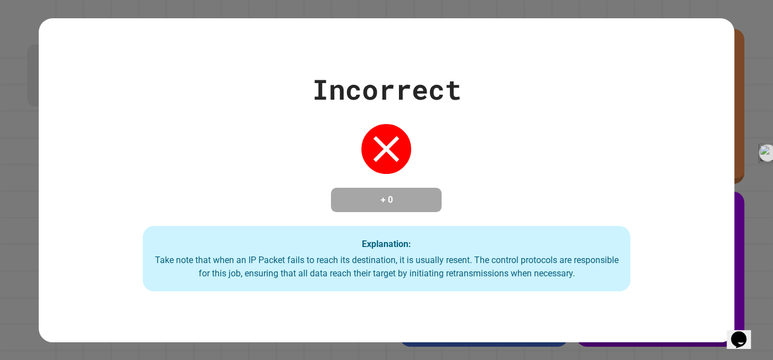
click at [598, 194] on div "Incorrect + 0 Explanation: Take note that when an IP Packet fails to reach its …" at bounding box center [387, 180] width 696 height 223
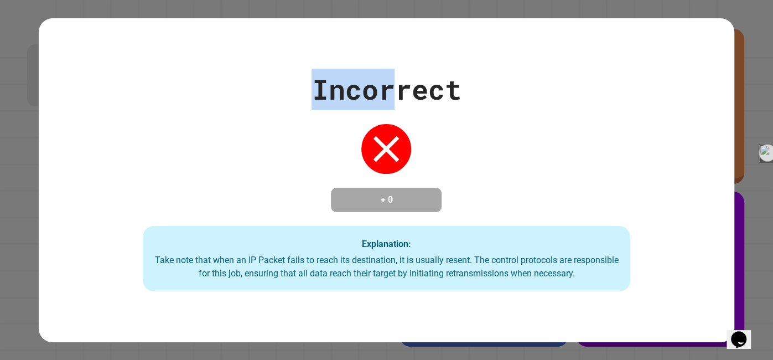
drag, startPoint x: 399, startPoint y: 60, endPoint x: 463, endPoint y: 386, distance: 332.4
click at [463, 359] on html "**********" at bounding box center [386, 180] width 773 height 360
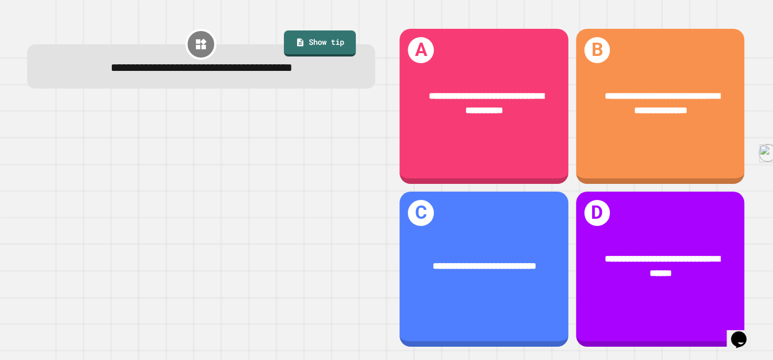
click at [374, 97] on div "**********" at bounding box center [201, 188] width 371 height 344
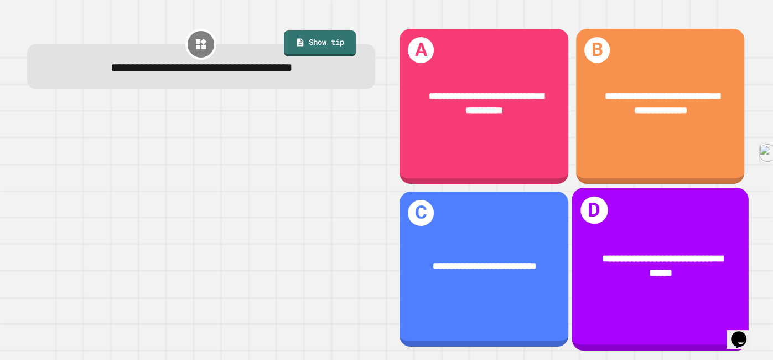
click at [602, 244] on div "**********" at bounding box center [660, 265] width 177 height 69
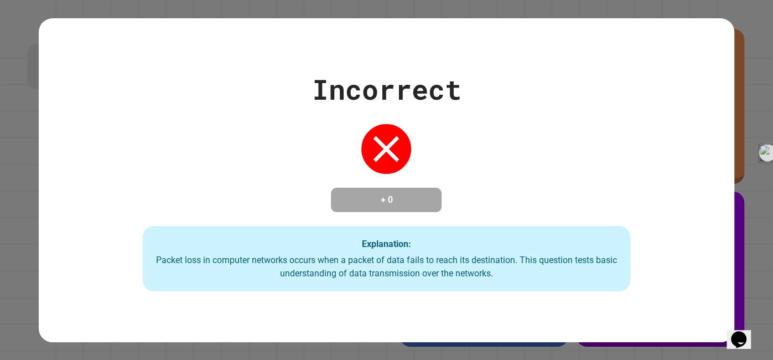
click at [602, 244] on div "Explanation: Packet loss in computer networks occurs when a packet of data fail…" at bounding box center [386, 258] width 487 height 65
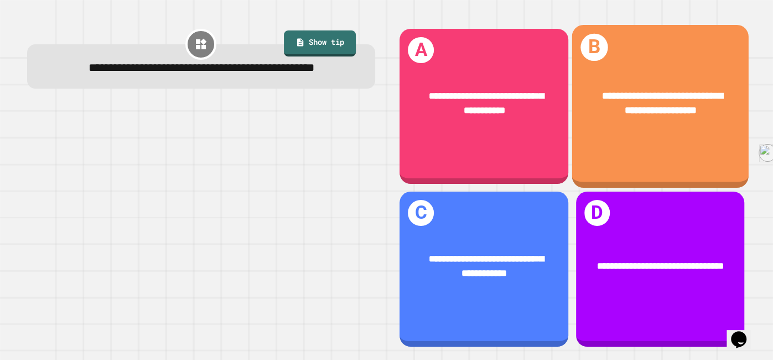
click at [641, 166] on div "**********" at bounding box center [660, 106] width 177 height 163
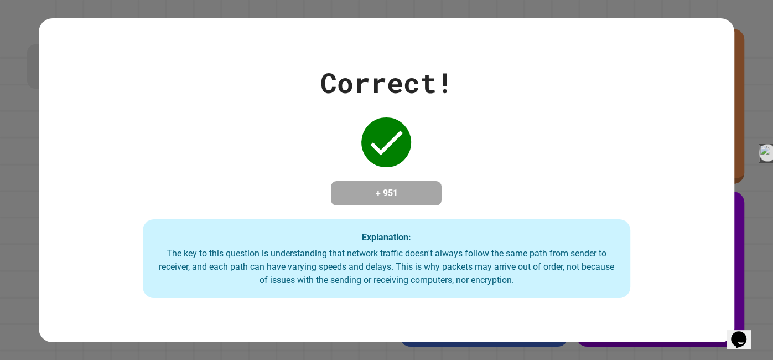
click at [641, 166] on div "Correct! + 951 Explanation: The key to this question is understanding that netw…" at bounding box center [387, 180] width 696 height 236
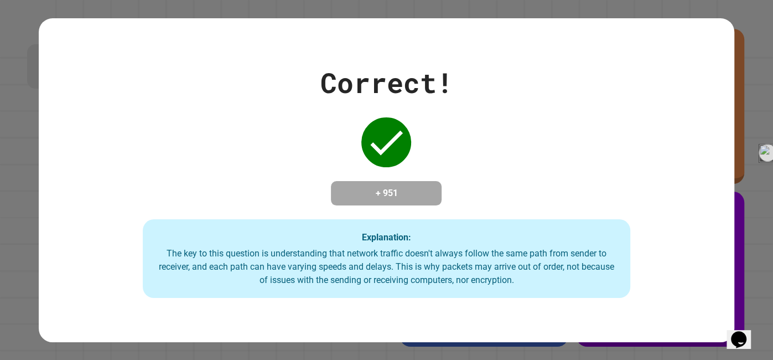
click at [641, 166] on div "Correct! + 951 Explanation: The key to this question is understanding that netw…" at bounding box center [387, 180] width 696 height 236
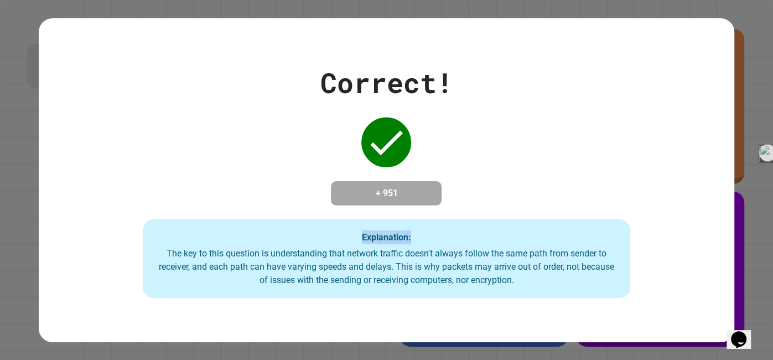
click at [641, 166] on div "Correct! + 951 Explanation: The key to this question is understanding that netw…" at bounding box center [387, 180] width 696 height 236
click at [643, 168] on div "Correct! + 951 Explanation: The key to this question is understanding that netw…" at bounding box center [387, 180] width 696 height 236
click at [640, 176] on div "Correct! + 951 Explanation: The key to this question is understanding that netw…" at bounding box center [387, 180] width 696 height 236
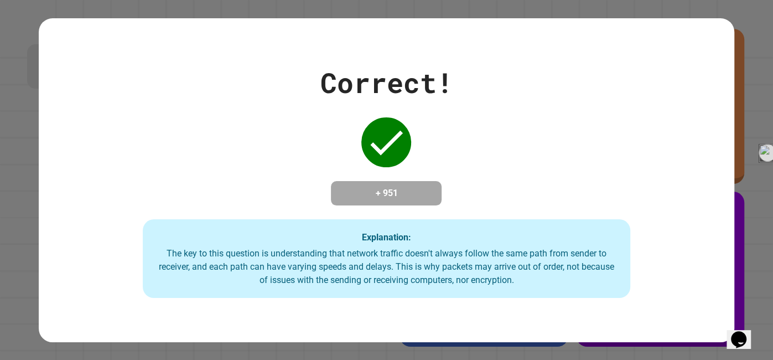
click at [640, 176] on div "Correct! + 951 Explanation: The key to this question is understanding that netw…" at bounding box center [387, 180] width 696 height 236
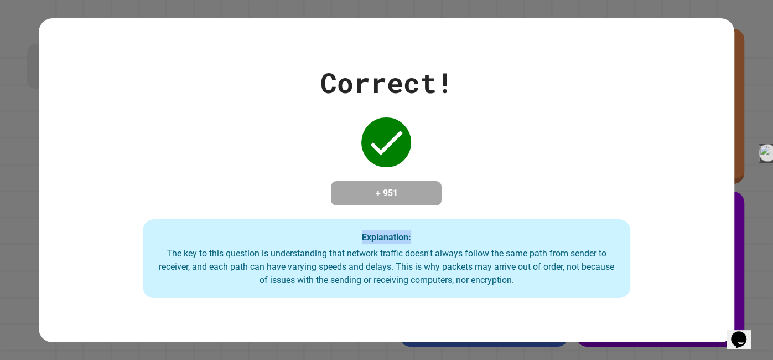
click at [640, 176] on div "Correct! + 951 Explanation: The key to this question is understanding that netw…" at bounding box center [387, 180] width 696 height 236
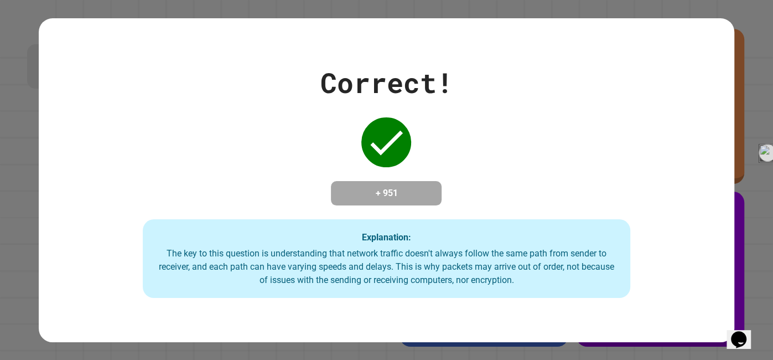
click at [640, 176] on div "Correct! + 951 Explanation: The key to this question is understanding that netw…" at bounding box center [387, 180] width 696 height 236
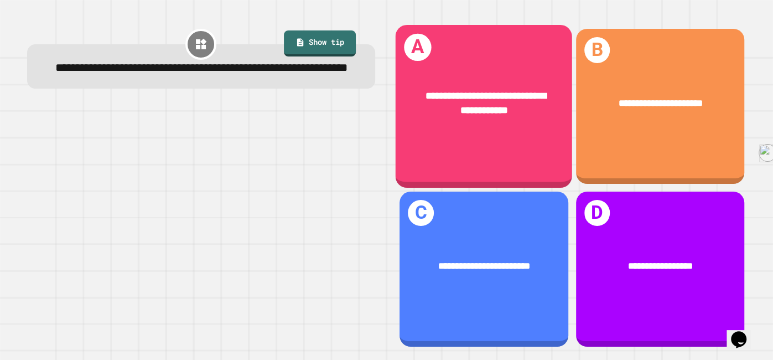
click at [472, 141] on div "**********" at bounding box center [484, 106] width 177 height 163
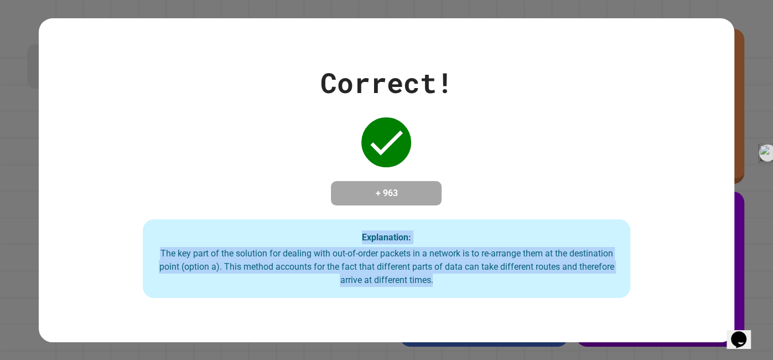
drag, startPoint x: 472, startPoint y: 143, endPoint x: 454, endPoint y: 293, distance: 151.1
click at [454, 293] on div "Correct! + 963 Explanation: The key part of the solution for dealing with out-o…" at bounding box center [387, 180] width 696 height 236
click at [454, 293] on div "Explanation: The key part of the solution for dealing with out-of-order packets…" at bounding box center [386, 258] width 487 height 79
drag, startPoint x: 454, startPoint y: 293, endPoint x: 382, endPoint y: 151, distance: 159.0
click at [382, 151] on div "Correct! + 963 Explanation: The key part of the solution for dealing with out-o…" at bounding box center [387, 180] width 696 height 236
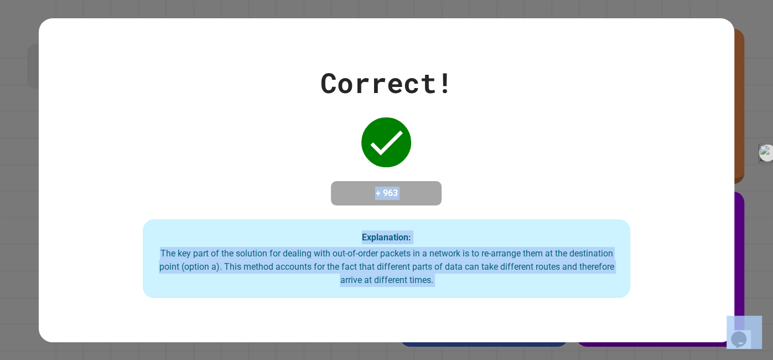
click at [394, 138] on icon at bounding box center [386, 142] width 44 height 44
click at [394, 139] on icon at bounding box center [386, 142] width 44 height 44
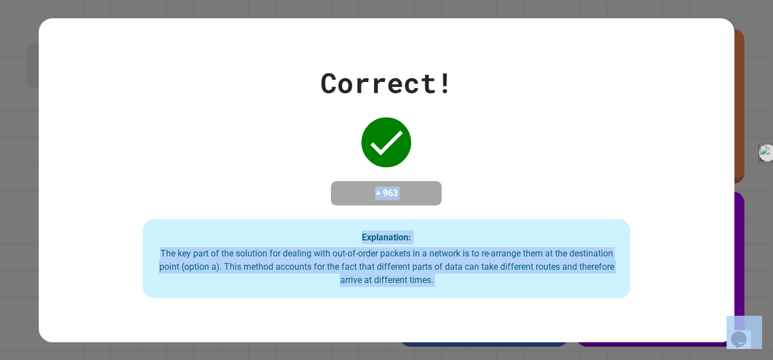
click at [345, 163] on div "Correct! + 963 Explanation: The key part of the solution for dealing with out-o…" at bounding box center [387, 180] width 696 height 236
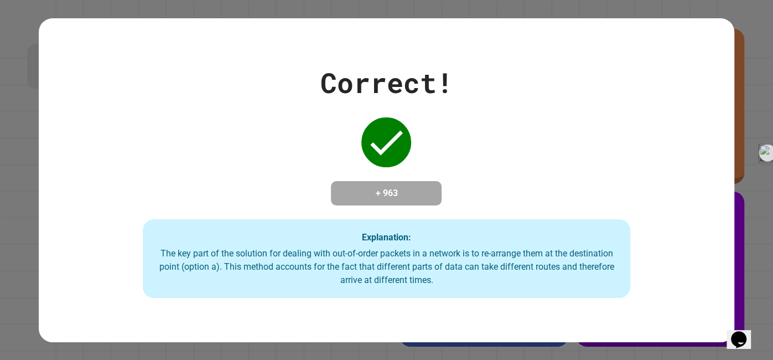
click at [345, 163] on div "Correct! + 963 Explanation: The key part of the solution for dealing with out-o…" at bounding box center [387, 180] width 696 height 236
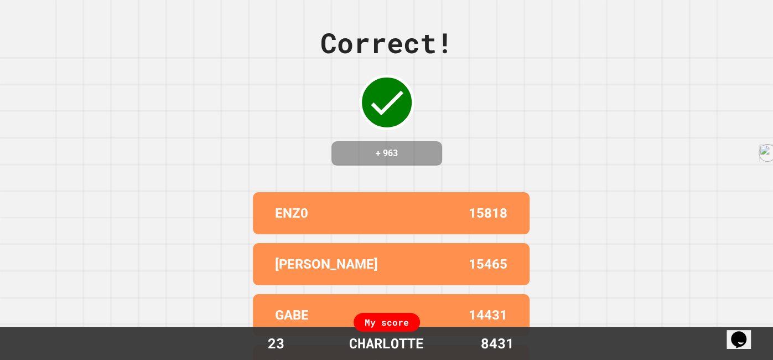
click at [345, 160] on h4 "+ 963" at bounding box center [387, 153] width 89 height 13
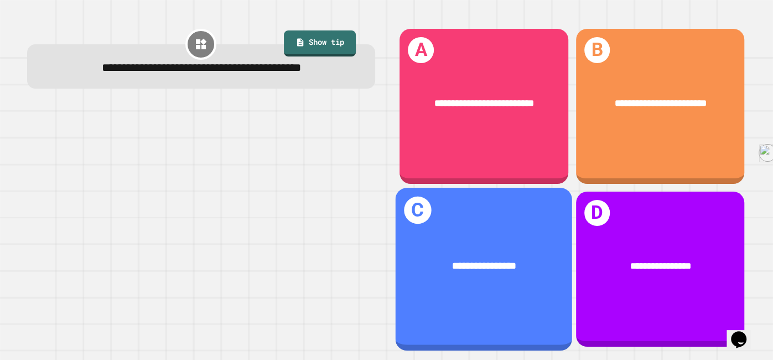
click at [486, 306] on div "**********" at bounding box center [484, 269] width 177 height 163
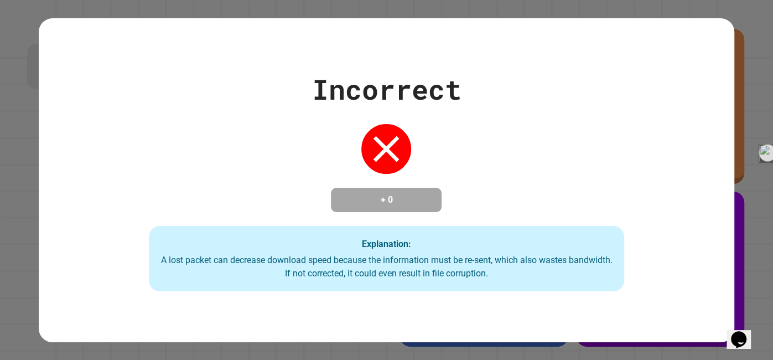
click at [486, 306] on div "Incorrect + 0 Explanation: A lost packet can decrease download speed because th…" at bounding box center [387, 180] width 696 height 324
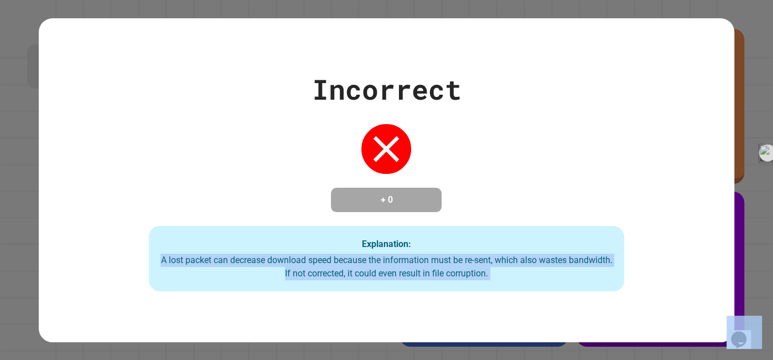
click at [486, 306] on div "Incorrect + 0 Explanation: A lost packet can decrease download speed because th…" at bounding box center [387, 180] width 696 height 324
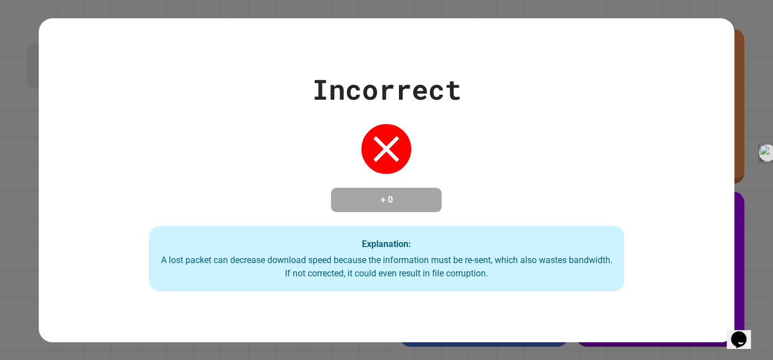
click at [486, 306] on div "Incorrect + 0 Explanation: A lost packet can decrease download speed because th…" at bounding box center [387, 180] width 696 height 324
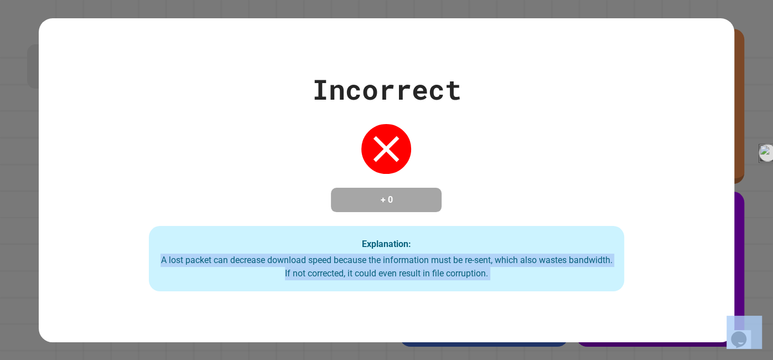
click at [508, 331] on div "Incorrect + 0 Explanation: A lost packet can decrease download speed because th…" at bounding box center [387, 180] width 696 height 324
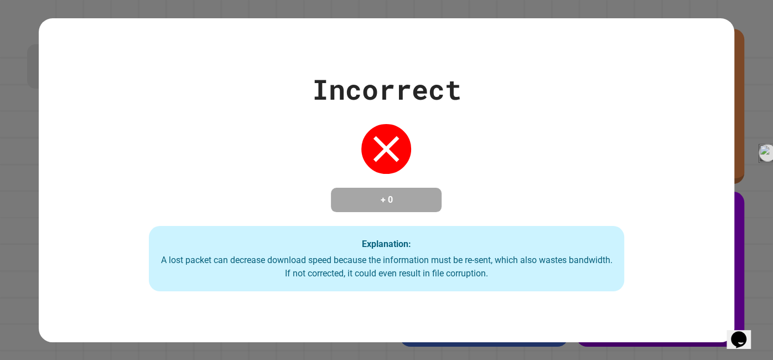
click at [508, 331] on div "Incorrect + 0 Explanation: A lost packet can decrease download speed because th…" at bounding box center [387, 180] width 696 height 324
click at [472, 237] on div "Explanation: A lost packet can decrease download speed because the information …" at bounding box center [387, 258] width 476 height 65
click at [470, 263] on div "A lost packet can decrease download speed because the information must be re-se…" at bounding box center [386, 267] width 453 height 27
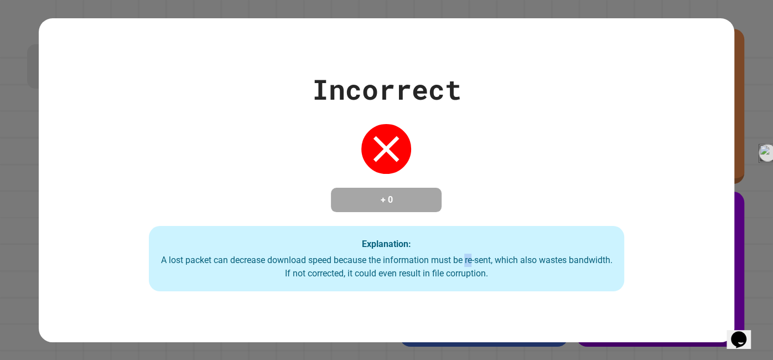
click at [470, 263] on div "A lost packet can decrease download speed because the information must be re-se…" at bounding box center [386, 267] width 453 height 27
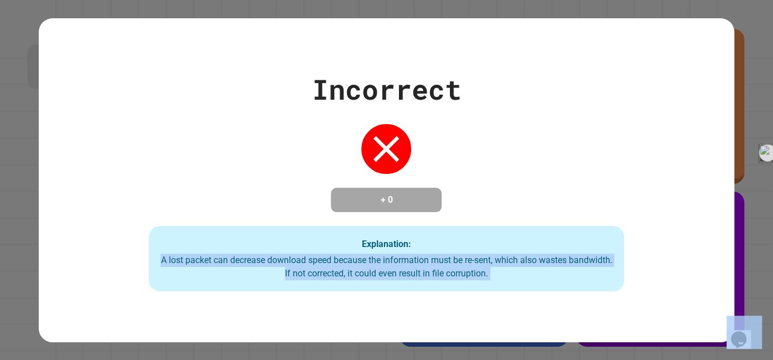
click at [470, 263] on div "A lost packet can decrease download speed because the information must be re-se…" at bounding box center [386, 267] width 453 height 27
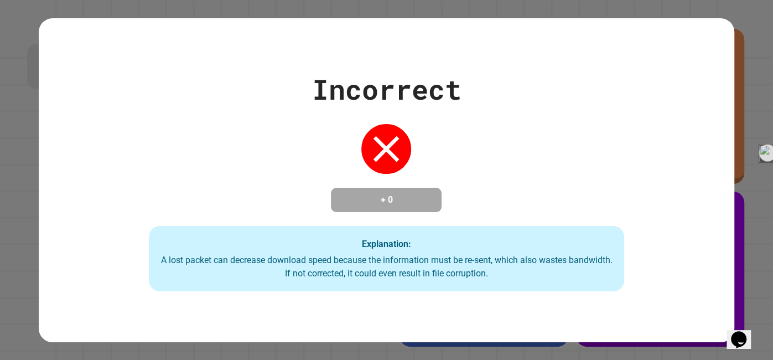
click at [470, 263] on div "A lost packet can decrease download speed because the information must be re-se…" at bounding box center [386, 267] width 453 height 27
click at [465, 264] on div "A lost packet can decrease download speed because the information must be re-se…" at bounding box center [386, 267] width 453 height 27
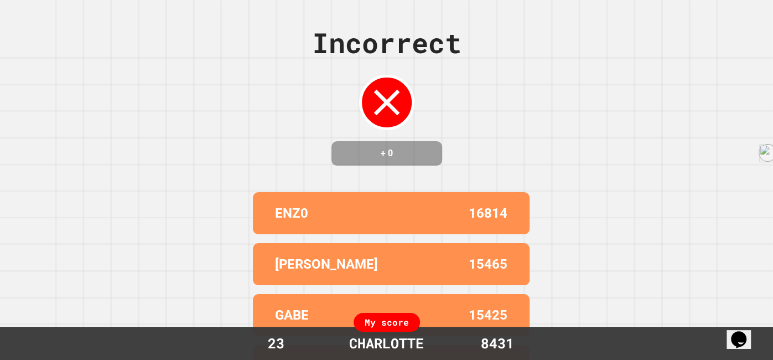
click at [465, 264] on div "15465" at bounding box center [449, 264] width 116 height 20
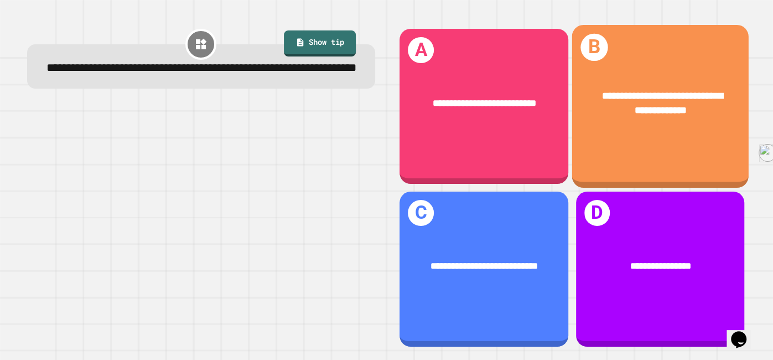
click at [666, 136] on div "**********" at bounding box center [660, 103] width 177 height 69
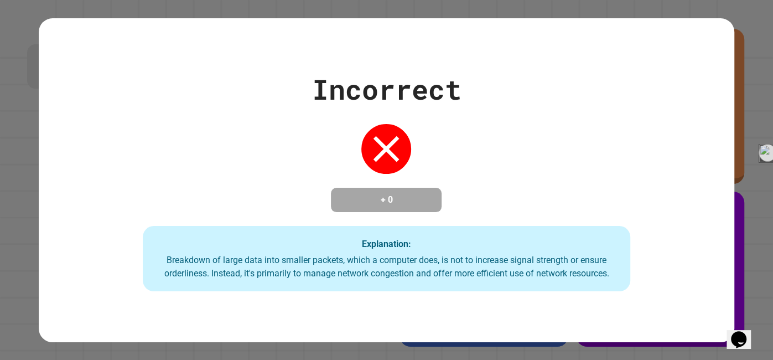
click at [666, 136] on div "Incorrect + 0 Explanation: Breakdown of large data into smaller packets, which …" at bounding box center [387, 180] width 696 height 223
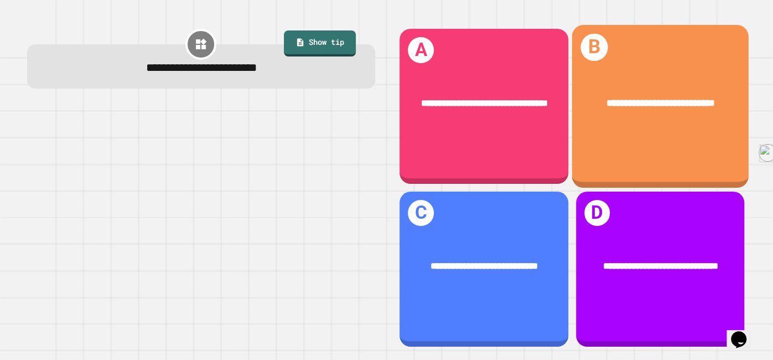
click at [610, 168] on div "**********" at bounding box center [660, 106] width 177 height 163
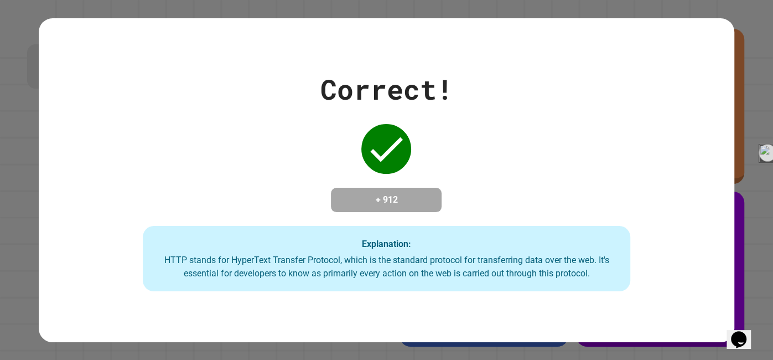
click at [610, 168] on div "Correct! + 912 Explanation: HTTP stands for HyperText Transfer Protocol, which …" at bounding box center [387, 180] width 696 height 223
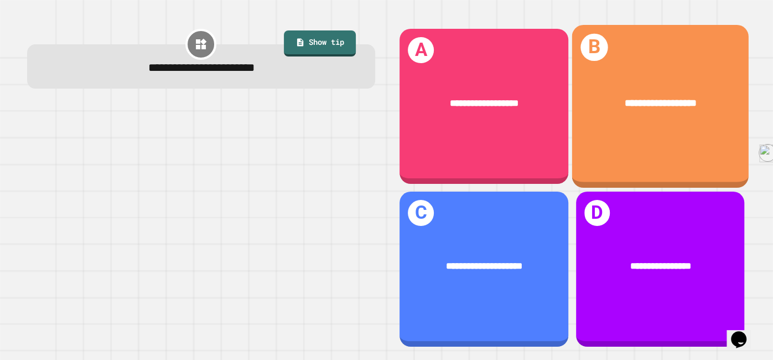
click at [630, 124] on div "**********" at bounding box center [660, 103] width 177 height 54
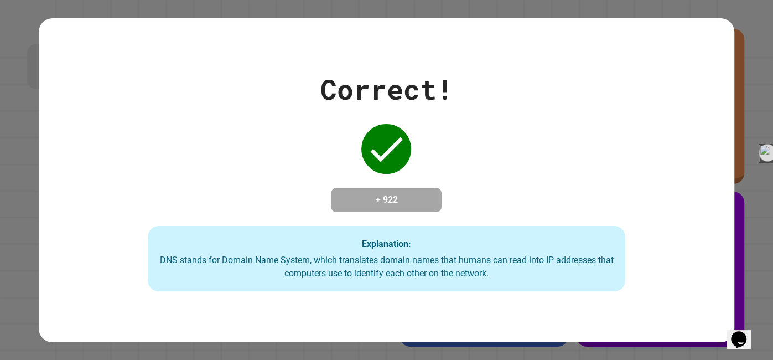
click at [625, 130] on div "Correct! + 922 Explanation: DNS stands for Domain Name System, which translates…" at bounding box center [386, 180] width 683 height 223
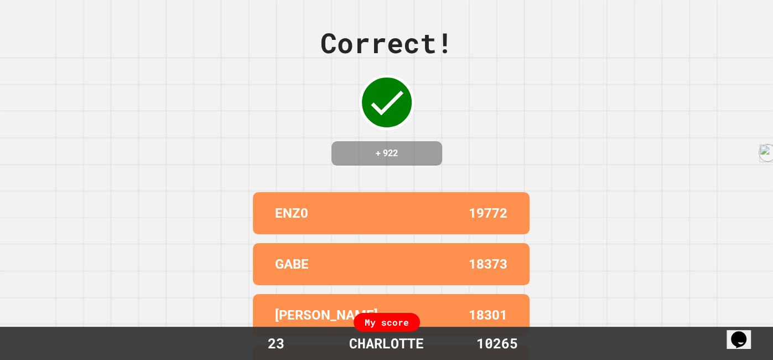
click at [534, 264] on div "Correct! + 922 ENZ0 19772 GABE 18373 [PERSON_NAME] 18301 JOSHC 15730 [PERSON_NA…" at bounding box center [386, 180] width 773 height 360
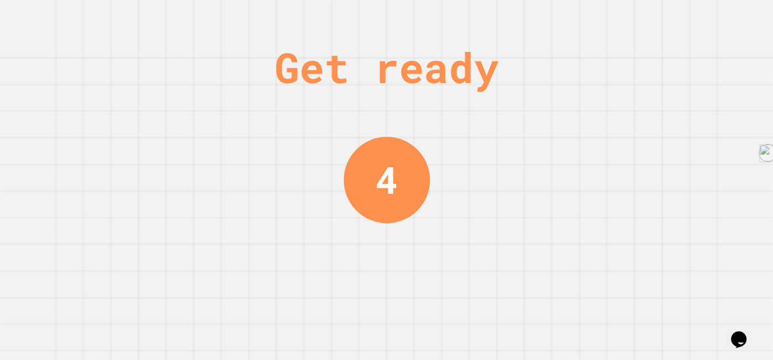
click at [534, 264] on div "Get ready 4" at bounding box center [386, 180] width 773 height 360
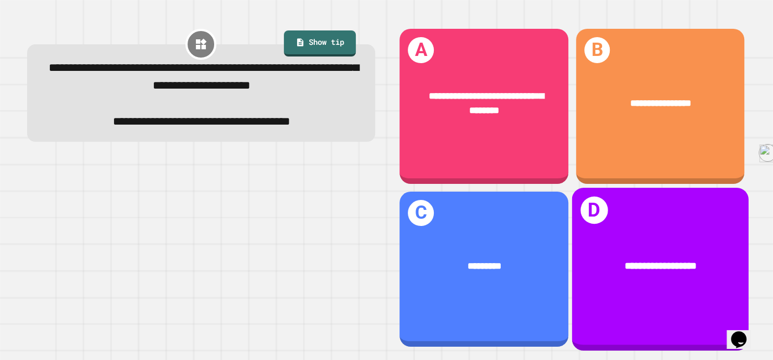
click at [669, 283] on div "**********" at bounding box center [660, 266] width 177 height 54
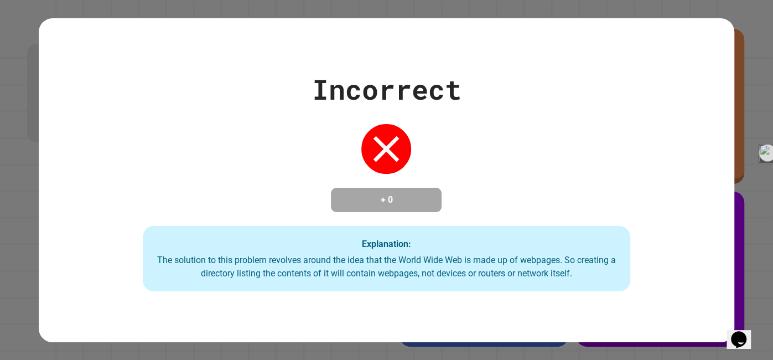
click at [669, 283] on div "Incorrect + 0 Explanation: The solution to this problem revolves around the ide…" at bounding box center [387, 180] width 696 height 223
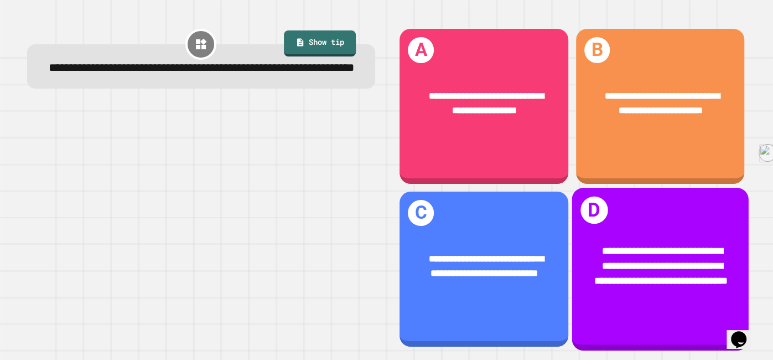
click at [612, 246] on span "**********" at bounding box center [660, 266] width 133 height 40
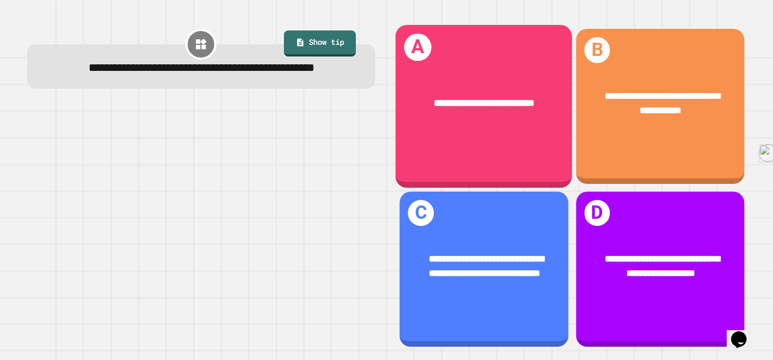
click at [526, 158] on div "**********" at bounding box center [484, 106] width 177 height 163
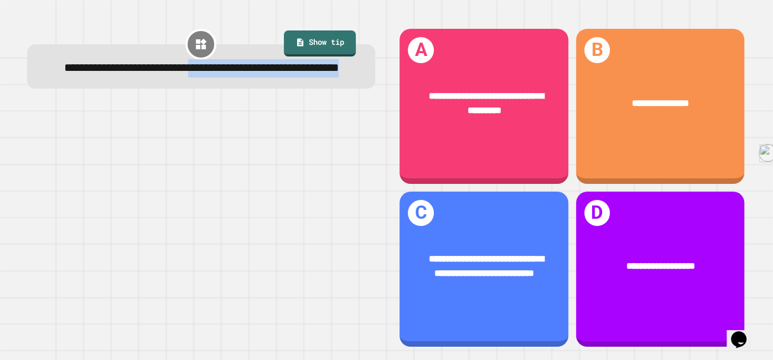
drag, startPoint x: 278, startPoint y: 86, endPoint x: 256, endPoint y: 72, distance: 26.1
click at [256, 72] on div "**********" at bounding box center [201, 69] width 317 height 18
click at [265, 146] on div at bounding box center [201, 226] width 348 height 244
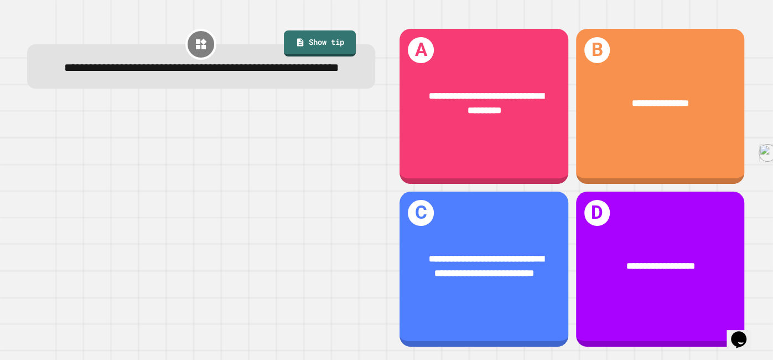
click at [255, 78] on div "**********" at bounding box center [201, 69] width 317 height 18
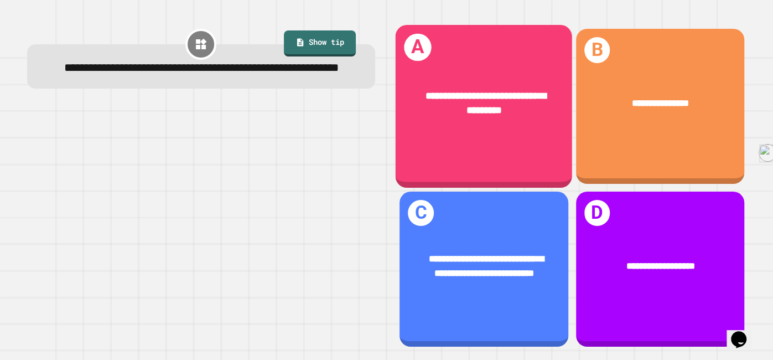
click at [563, 120] on div "**********" at bounding box center [484, 103] width 177 height 69
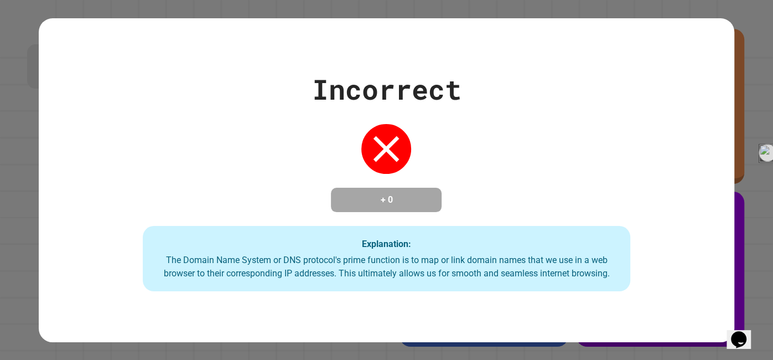
click at [563, 120] on div "Incorrect + 0 Explanation: The Domain Name System or DNS protocol's prime funct…" at bounding box center [387, 180] width 696 height 223
click at [309, 229] on div "Incorrect + 0 Explanation: The Domain Name System or DNS protocol's prime funct…" at bounding box center [387, 180] width 696 height 223
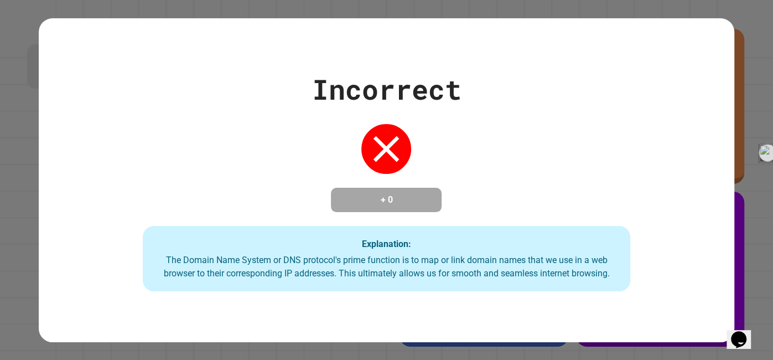
click at [309, 229] on div "Incorrect + 0 Explanation: The Domain Name System or DNS protocol's prime funct…" at bounding box center [387, 180] width 696 height 223
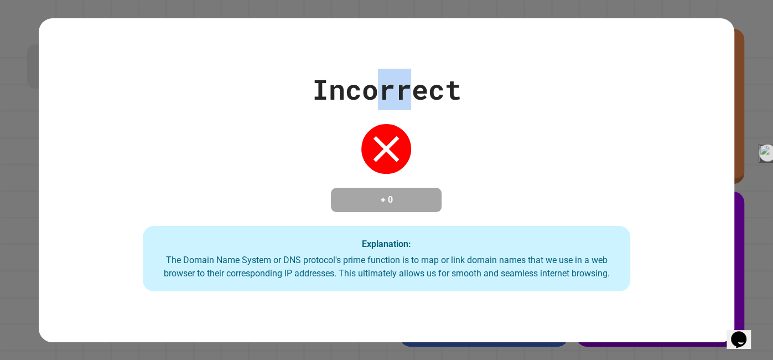
drag, startPoint x: 386, startPoint y: 12, endPoint x: 409, endPoint y: 103, distance: 93.6
click at [409, 103] on div "Incorrect + 0 Explanation: The Domain Name System or DNS protocol's prime funct…" at bounding box center [386, 180] width 773 height 360
click at [409, 103] on div "Incorrect" at bounding box center [386, 90] width 149 height 42
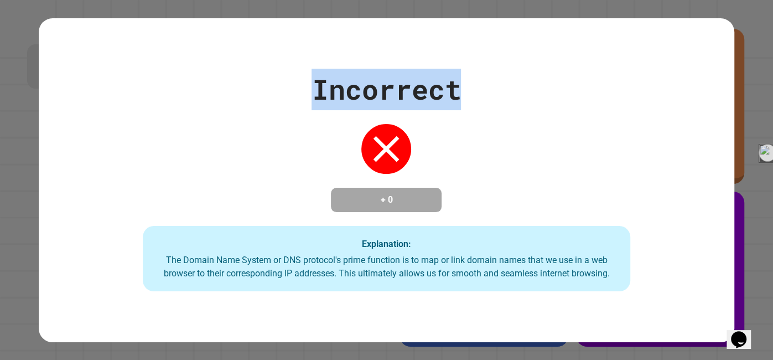
click at [409, 103] on div "Incorrect" at bounding box center [386, 90] width 149 height 42
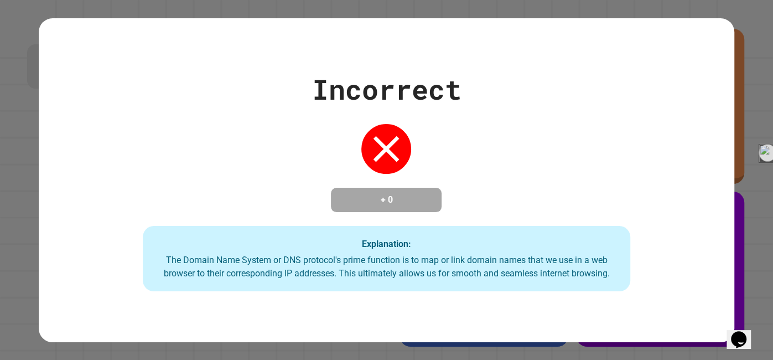
click at [409, 103] on div "Incorrect" at bounding box center [386, 90] width 149 height 42
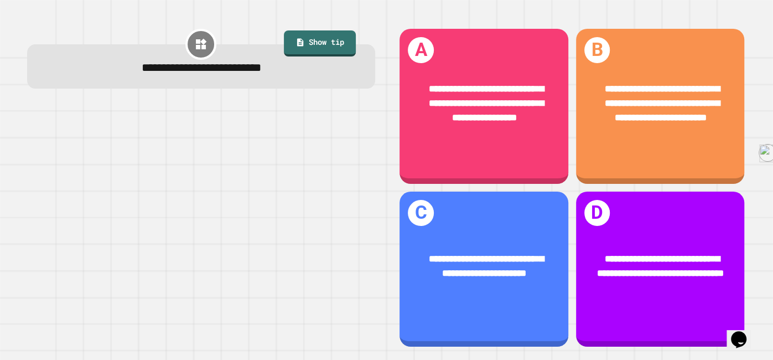
click at [370, 189] on div at bounding box center [201, 226] width 348 height 244
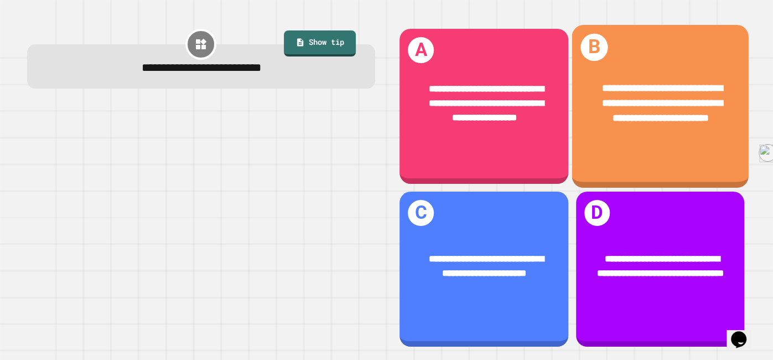
click at [652, 102] on div "**********" at bounding box center [660, 103] width 137 height 45
